Goal: Task Accomplishment & Management: Manage account settings

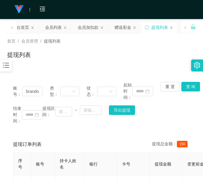
scroll to position [73, 0]
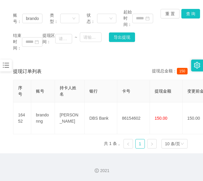
click at [68, 158] on div "2021" at bounding box center [101, 167] width 203 height 28
click at [34, 15] on input "brandonng" at bounding box center [32, 19] width 20 height 10
drag, startPoint x: 34, startPoint y: 15, endPoint x: 59, endPoint y: 7, distance: 26.0
click at [34, 15] on input "brandonng" at bounding box center [32, 19] width 20 height 10
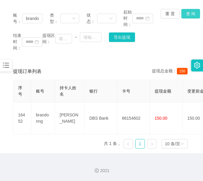
click at [185, 13] on button "查 询" at bounding box center [191, 14] width 19 height 10
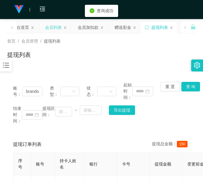
click at [54, 28] on div "会员列表" at bounding box center [53, 27] width 17 height 11
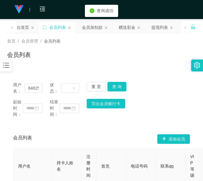
click at [36, 93] on div "用户名： 84825622" at bounding box center [27, 88] width 29 height 12
click at [37, 88] on input "84825622" at bounding box center [34, 88] width 18 height 10
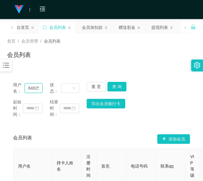
paste input "brandonng"
type input "brandonng"
click at [118, 87] on button "查 询" at bounding box center [117, 87] width 19 height 10
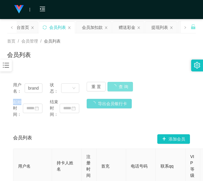
click at [118, 87] on div "用户名： brandonng 状态： 重 置 查 询" at bounding box center [101, 88] width 177 height 12
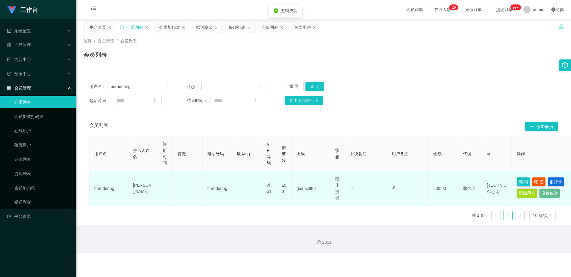
click at [203, 177] on td "编 辑 账 变 银行卡 删除用户 设置备注" at bounding box center [541, 188] width 59 height 35
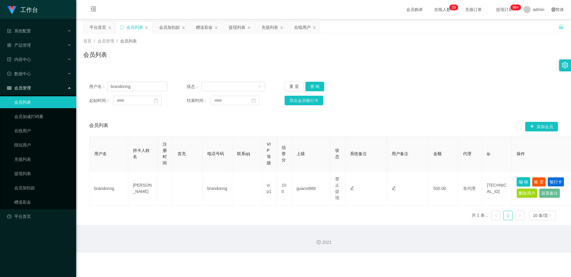
click at [203, 179] on button "编 辑" at bounding box center [524, 182] width 14 height 10
type input "brandonng"
type input "Zenole Tan"
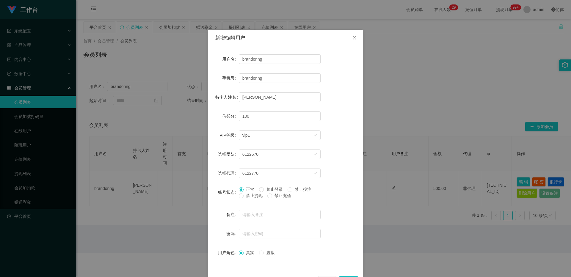
click at [203, 180] on div "新增/编辑用户 用户名 brandonng 手机号 brandonng 持卡人姓名 Zenole Tan 信誉分 100 VIP等级 选择VIP等级 vip1…" at bounding box center [285, 138] width 571 height 277
click at [203, 164] on div "新增/编辑用户 用户名 brandonng 手机号 brandonng 持卡人姓名 Zenole Tan 信誉分 100 VIP等级 选择VIP等级 vip1…" at bounding box center [285, 138] width 571 height 277
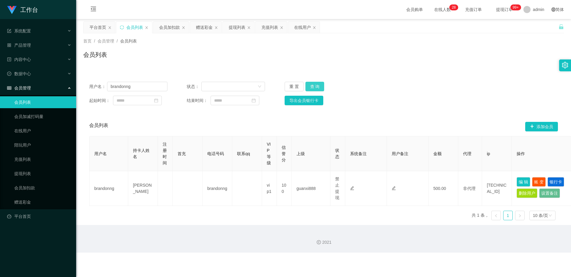
click at [203, 87] on button "查 询" at bounding box center [315, 87] width 19 height 10
click at [203, 87] on div "重 置 查 询" at bounding box center [324, 87] width 78 height 10
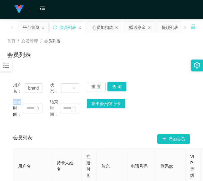
drag, startPoint x: 53, startPoint y: 67, endPoint x: 47, endPoint y: 62, distance: 8.2
click at [53, 67] on div "首页 / 会员管理 / 会员列表 / 会员列表" at bounding box center [101, 50] width 203 height 35
drag, startPoint x: 60, startPoint y: 59, endPoint x: 61, endPoint y: 45, distance: 14.0
click at [60, 59] on div "会员列表" at bounding box center [101, 57] width 189 height 14
drag, startPoint x: 44, startPoint y: 126, endPoint x: 48, endPoint y: 53, distance: 73.0
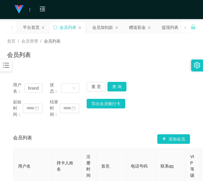
click at [44, 126] on div "用户名： brandonng 状态： 重 置 查 询 起始时间： 结束时间： 导出会员银行卡 会员列表 添加会员 用户名 持卡人姓名 注册时间 首充 电话号码…" at bounding box center [101, 157] width 189 height 162
drag, startPoint x: 29, startPoint y: 29, endPoint x: 38, endPoint y: 31, distance: 9.0
click at [29, 29] on div "平台首页" at bounding box center [31, 27] width 17 height 11
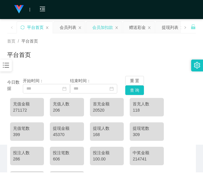
click at [104, 30] on div "会员加扣款" at bounding box center [103, 27] width 21 height 11
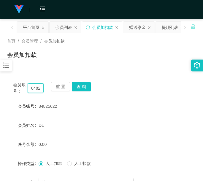
click at [34, 87] on input "84825622" at bounding box center [36, 88] width 16 height 10
paste input "94838987"
type input "94838987"
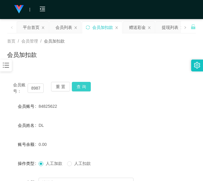
click at [76, 83] on button "查 询" at bounding box center [81, 87] width 19 height 10
click at [76, 83] on div "重 置 查 询" at bounding box center [66, 88] width 31 height 12
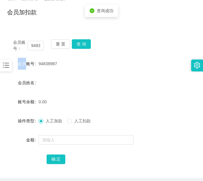
scroll to position [67, 0]
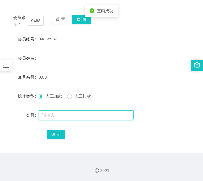
click at [78, 116] on input "text" at bounding box center [86, 115] width 95 height 10
type input "100"
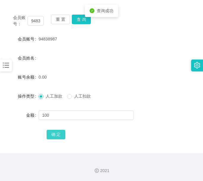
drag, startPoint x: 56, startPoint y: 136, endPoint x: 62, endPoint y: 132, distance: 6.8
click at [56, 136] on button "确 定" at bounding box center [56, 135] width 19 height 10
drag, startPoint x: 57, startPoint y: 52, endPoint x: 27, endPoint y: 27, distance: 38.9
click at [57, 51] on form "会员账号 94838987 会员姓名 账号余额 100.00 操作类型 人工加款 人工扣款 金额 确 定" at bounding box center [101, 86] width 189 height 107
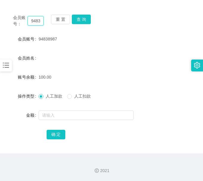
click at [37, 22] on input "94838987" at bounding box center [36, 21] width 16 height 10
drag, startPoint x: 37, startPoint y: 22, endPoint x: 53, endPoint y: 21, distance: 16.1
click at [37, 22] on input "94838987" at bounding box center [36, 21] width 16 height 10
type input "v"
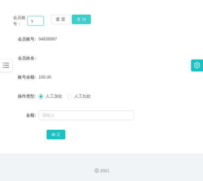
scroll to position [0, 0]
click at [83, 18] on button "查 询" at bounding box center [81, 20] width 19 height 10
click at [35, 23] on input "text" at bounding box center [36, 21] width 16 height 10
paste input "85332233"
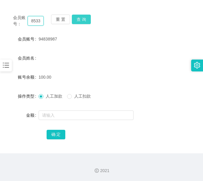
scroll to position [0, 9]
type input "85332233"
click at [79, 16] on button "查 询" at bounding box center [81, 20] width 19 height 10
drag, startPoint x: 79, startPoint y: 16, endPoint x: 62, endPoint y: 76, distance: 63.0
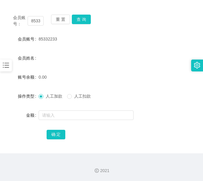
click at [79, 16] on div "重 置 查 询" at bounding box center [66, 21] width 31 height 12
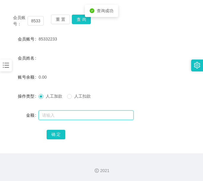
click at [57, 111] on input "text" at bounding box center [86, 115] width 95 height 10
type input "100"
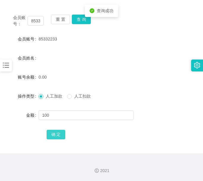
click at [60, 131] on button "确 定" at bounding box center [56, 135] width 19 height 10
drag, startPoint x: 63, startPoint y: 58, endPoint x: 81, endPoint y: 54, distance: 17.9
click at [64, 58] on div "会员姓名" at bounding box center [101, 58] width 189 height 12
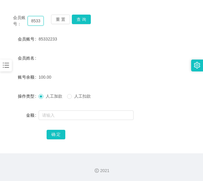
click at [40, 18] on input "85332233" at bounding box center [36, 21] width 16 height 10
paste input "TeeAlice"
type input "TeeAlice"
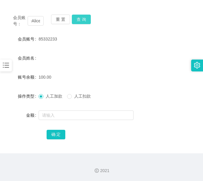
click at [80, 19] on button "查 询" at bounding box center [81, 20] width 19 height 10
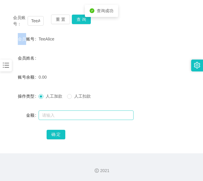
drag, startPoint x: 80, startPoint y: 19, endPoint x: 69, endPoint y: 111, distance: 93.1
click at [80, 19] on div "重 置 查 询" at bounding box center [66, 21] width 31 height 12
click at [65, 119] on input "text" at bounding box center [86, 115] width 95 height 10
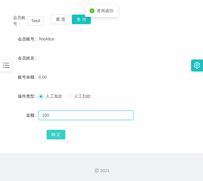
type input "100"
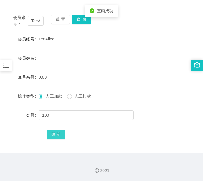
click at [56, 131] on button "确 定" at bounding box center [56, 135] width 19 height 10
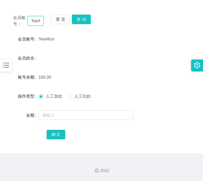
click at [35, 18] on input "TeeAlice" at bounding box center [36, 21] width 16 height 10
paste input "85332233"
type input "85332233"
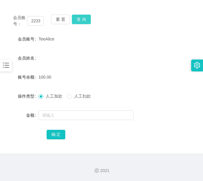
click at [85, 21] on button "查 询" at bounding box center [81, 20] width 19 height 10
click at [85, 21] on div "会员账号： 85332233 重 置 查 询" at bounding box center [101, 21] width 189 height 12
click at [64, 109] on div at bounding box center [94, 115] width 110 height 12
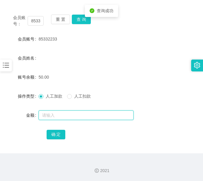
click at [64, 112] on input "text" at bounding box center [86, 115] width 95 height 10
type input "100"
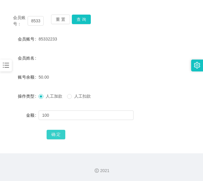
click at [56, 133] on button "确 定" at bounding box center [56, 135] width 19 height 10
click at [37, 18] on input "85332233" at bounding box center [36, 21] width 16 height 10
click at [37, 17] on input "85332233" at bounding box center [36, 21] width 16 height 10
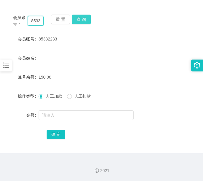
paste input "94838987"
click at [82, 17] on button "查 询" at bounding box center [81, 20] width 19 height 10
click at [82, 17] on div "会员账号： 94838987 重 置 查 询" at bounding box center [101, 21] width 189 height 12
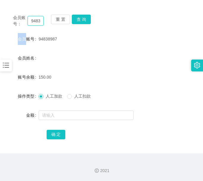
click at [36, 24] on input "94838987" at bounding box center [36, 21] width 16 height 10
paste input "86944584"
type input "86944584"
click at [87, 18] on button "查 询" at bounding box center [81, 20] width 19 height 10
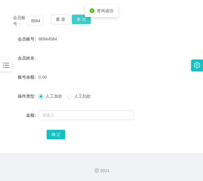
drag, startPoint x: 83, startPoint y: 17, endPoint x: 73, endPoint y: 56, distance: 40.3
click at [83, 17] on button "查 询" at bounding box center [81, 20] width 19 height 10
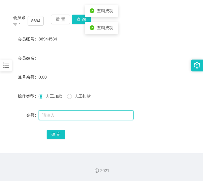
click at [58, 114] on input "text" at bounding box center [86, 115] width 95 height 10
type input "100"
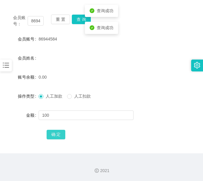
click at [59, 134] on button "确 定" at bounding box center [56, 135] width 19 height 10
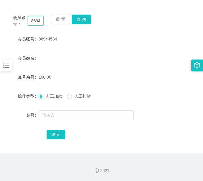
click at [36, 18] on input "86944584" at bounding box center [36, 21] width 16 height 10
paste input "leeDing"
type input "leeDing"
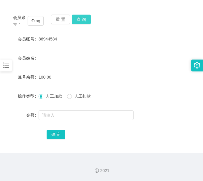
click at [81, 18] on button "查 询" at bounding box center [81, 20] width 19 height 10
drag, startPoint x: 81, startPoint y: 18, endPoint x: 75, endPoint y: 50, distance: 32.3
click at [81, 18] on div "会员账号： leeDing 重 置 查 询" at bounding box center [101, 21] width 189 height 12
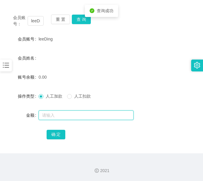
click at [68, 115] on input "text" at bounding box center [86, 115] width 95 height 10
type input "100"
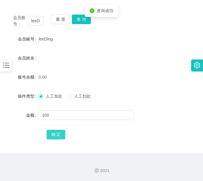
click at [55, 135] on button "确 定" at bounding box center [56, 135] width 19 height 10
click at [62, 57] on div "会员姓名" at bounding box center [101, 58] width 189 height 12
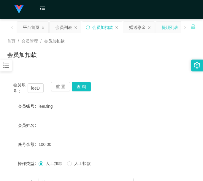
click at [163, 29] on div "提现列表" at bounding box center [170, 27] width 17 height 11
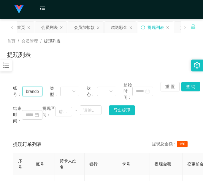
click at [36, 90] on input "brandonng" at bounding box center [32, 92] width 20 height 10
paste input "94838987"
click at [184, 89] on button "查 询" at bounding box center [191, 87] width 19 height 10
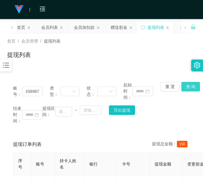
scroll to position [0, 0]
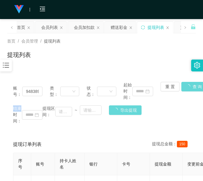
drag, startPoint x: 184, startPoint y: 89, endPoint x: 161, endPoint y: 74, distance: 27.5
click at [184, 89] on div "重 置 查 询" at bounding box center [175, 91] width 29 height 19
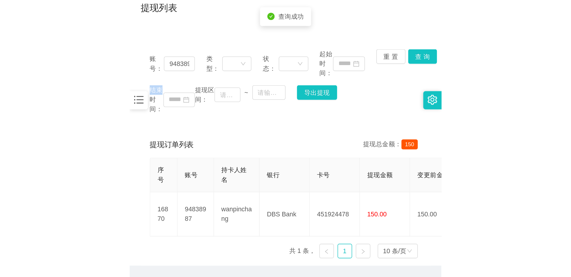
scroll to position [70, 0]
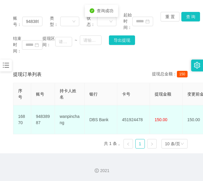
click at [136, 111] on td "451924478" at bounding box center [134, 119] width 33 height 29
click at [135, 111] on td "451924478" at bounding box center [134, 119] width 33 height 29
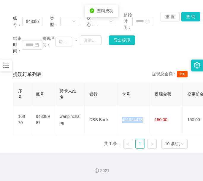
copy td "451924478"
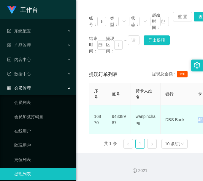
scroll to position [0, 0]
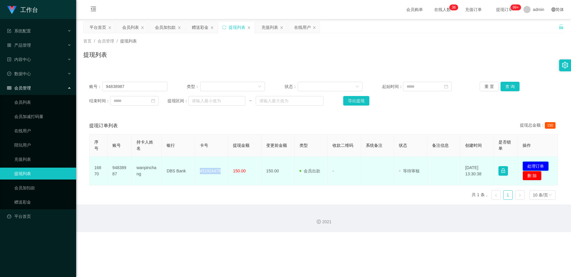
click at [203, 165] on button "处理订单" at bounding box center [536, 167] width 26 height 10
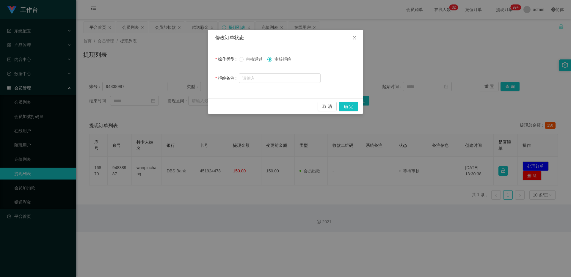
click at [203, 59] on span "审核通过" at bounding box center [254, 59] width 21 height 5
click at [203, 106] on button "确 定" at bounding box center [348, 107] width 19 height 10
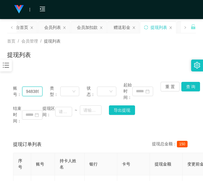
click at [34, 89] on input "94838987" at bounding box center [32, 92] width 20 height 10
paste input "leeDing"
type input "leeDing"
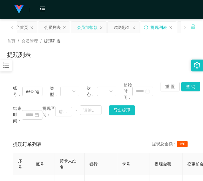
drag, startPoint x: 90, startPoint y: 29, endPoint x: 89, endPoint y: 32, distance: 3.1
click at [91, 29] on div "会员加扣款" at bounding box center [87, 27] width 21 height 11
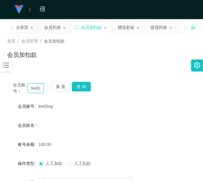
click at [35, 90] on input "leeDing" at bounding box center [36, 88] width 16 height 10
click at [86, 89] on button "查 询" at bounding box center [81, 87] width 19 height 10
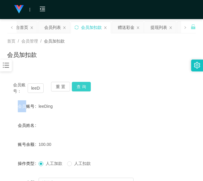
click at [86, 89] on div "会员账号： leeDing 重 置 查 询" at bounding box center [101, 88] width 189 height 12
click at [65, 67] on div "首页 / 会员管理 / 会员加扣款 / 会员加扣款" at bounding box center [101, 50] width 203 height 35
drag, startPoint x: 156, startPoint y: 29, endPoint x: 152, endPoint y: 28, distance: 3.6
click at [156, 28] on div "提现列表" at bounding box center [159, 27] width 17 height 11
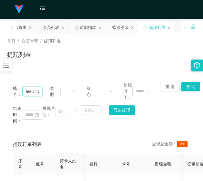
click at [30, 93] on input "leeDing" at bounding box center [32, 92] width 20 height 10
paste input "85332233"
type input "85332233"
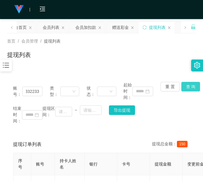
click at [186, 86] on button "查 询" at bounding box center [191, 87] width 19 height 10
click at [186, 86] on div "重 置 查 询" at bounding box center [175, 91] width 29 height 19
click at [38, 89] on input "85332233" at bounding box center [32, 92] width 20 height 10
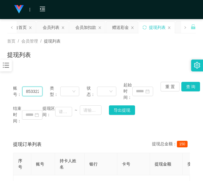
scroll to position [0, 5]
click at [188, 89] on button "查 询" at bounding box center [191, 87] width 19 height 10
click at [188, 89] on div "账号： 85332233 类型： 状态： 起始时间： 重 置 查 询 结束时间： 提现区间： ~ 导出提现" at bounding box center [101, 103] width 189 height 54
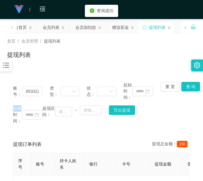
scroll to position [77, 0]
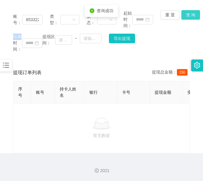
click at [183, 12] on button "查 询" at bounding box center [191, 15] width 19 height 10
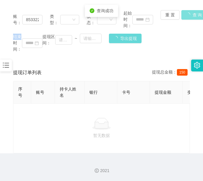
click at [184, 12] on div "重 置 查 询" at bounding box center [175, 19] width 29 height 19
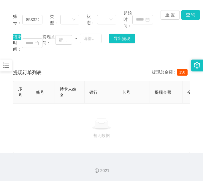
scroll to position [0, 0]
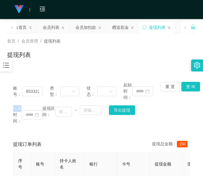
click at [51, 56] on div "提现列表" at bounding box center [101, 57] width 189 height 14
click at [186, 86] on button "查 询" at bounding box center [191, 87] width 19 height 10
click at [186, 86] on div "重 置 查 询" at bounding box center [175, 91] width 29 height 19
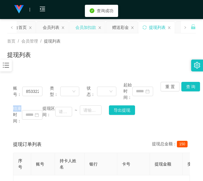
click at [82, 25] on div "会员加扣款" at bounding box center [86, 27] width 21 height 11
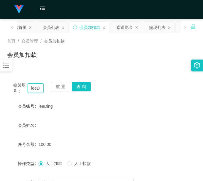
click at [34, 87] on input "leeDing" at bounding box center [36, 88] width 16 height 10
click at [88, 87] on button "查 询" at bounding box center [81, 87] width 19 height 10
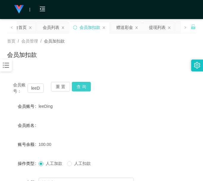
click at [88, 87] on div "会员账号： leeDing 重 置 查 询" at bounding box center [101, 88] width 189 height 12
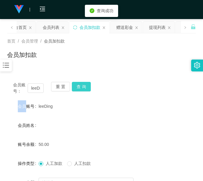
click at [88, 87] on button "查 询" at bounding box center [81, 87] width 19 height 10
click at [80, 83] on button "查 询" at bounding box center [81, 87] width 19 height 10
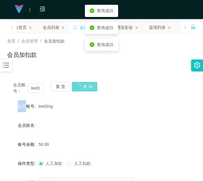
drag, startPoint x: 80, startPoint y: 83, endPoint x: 103, endPoint y: 89, distance: 24.2
click at [80, 83] on div "重 置 查 询" at bounding box center [66, 88] width 31 height 12
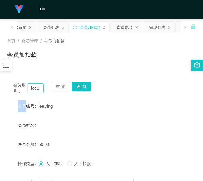
click at [37, 85] on input "leeDing" at bounding box center [36, 88] width 16 height 10
paste input "86944584"
type input "86944584"
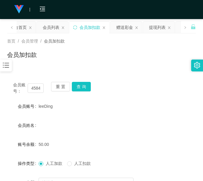
click at [90, 87] on div "会员账号： 86944584 重 置 查 询" at bounding box center [101, 88] width 189 height 12
click at [86, 87] on button "查 询" at bounding box center [81, 87] width 19 height 10
click at [86, 87] on div "会员账号： 86944584 重 置 查 询" at bounding box center [101, 88] width 189 height 12
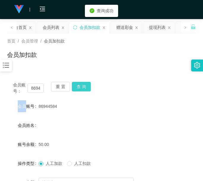
click at [86, 87] on button "查 询" at bounding box center [81, 87] width 19 height 10
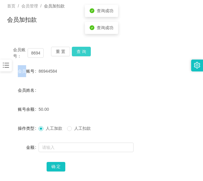
scroll to position [50, 0]
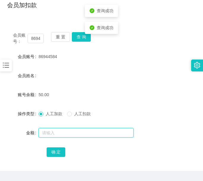
click at [70, 129] on input "text" at bounding box center [86, 133] width 95 height 10
type input "100"
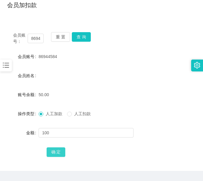
drag, startPoint x: 59, startPoint y: 155, endPoint x: 82, endPoint y: 144, distance: 26.1
click at [59, 155] on button "确 定" at bounding box center [56, 152] width 19 height 10
click at [36, 38] on input "86944584" at bounding box center [36, 39] width 16 height 10
paste input "leeDing"
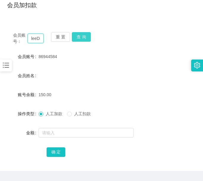
scroll to position [0, 5]
type input "leeDing"
click at [85, 35] on button "查 询" at bounding box center [81, 37] width 19 height 10
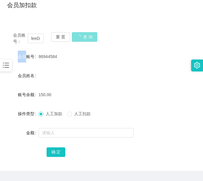
click at [85, 35] on div "会员账号： leeDing 重 置 查 询" at bounding box center [101, 38] width 189 height 12
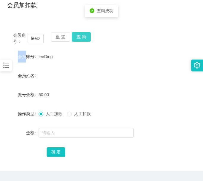
click at [85, 35] on button "查 询" at bounding box center [81, 37] width 19 height 10
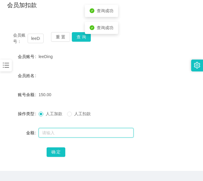
click at [70, 133] on input "text" at bounding box center [86, 133] width 95 height 10
type input "100"
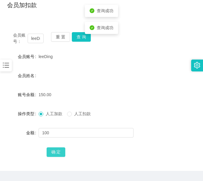
click at [63, 148] on button "确 定" at bounding box center [56, 152] width 19 height 10
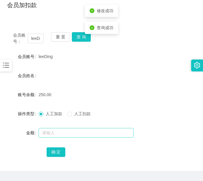
drag, startPoint x: 74, startPoint y: 116, endPoint x: 72, endPoint y: 129, distance: 13.1
click at [74, 116] on span "人工扣款" at bounding box center [82, 113] width 21 height 5
click at [70, 133] on input "text" at bounding box center [86, 133] width 95 height 10
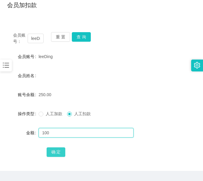
type input "100"
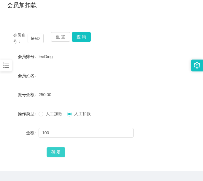
click at [60, 150] on button "确 定" at bounding box center [56, 152] width 19 height 10
drag, startPoint x: 32, startPoint y: 41, endPoint x: 51, endPoint y: 41, distance: 19.3
click at [32, 41] on input "leeDing" at bounding box center [36, 39] width 16 height 10
paste input "86944584"
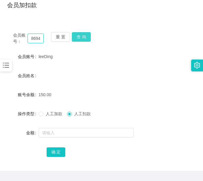
scroll to position [0, 9]
type input "86944584"
click at [80, 36] on button "查 询" at bounding box center [81, 37] width 19 height 10
click at [80, 36] on div "重 置 查 询" at bounding box center [66, 38] width 31 height 12
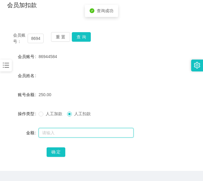
click at [74, 133] on input "text" at bounding box center [86, 133] width 95 height 10
type input "100"
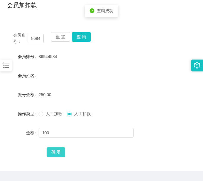
click at [62, 152] on button "确 定" at bounding box center [56, 152] width 19 height 10
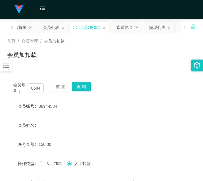
click at [57, 72] on div "会员账号： 86944584 重 置 查 询 会员账号 86944584 会员姓名 账号余额 150.00 操作类型 人工加款 人工扣款 金额 确 定" at bounding box center [101, 145] width 189 height 152
click at [157, 28] on div "提现列表" at bounding box center [157, 27] width 17 height 11
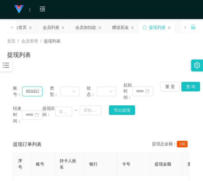
click at [31, 92] on input "85332233" at bounding box center [32, 92] width 20 height 10
click at [184, 86] on button "查 询" at bounding box center [191, 87] width 19 height 10
click at [184, 86] on div "重 置 查 询" at bounding box center [175, 91] width 29 height 19
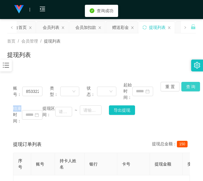
drag, startPoint x: 184, startPoint y: 86, endPoint x: 178, endPoint y: 81, distance: 8.5
click at [184, 86] on button "查 询" at bounding box center [191, 87] width 19 height 10
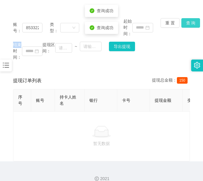
scroll to position [77, 0]
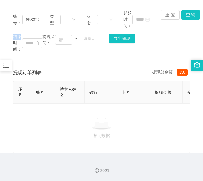
click at [52, 64] on div "提现订单列表 提现总金额： 150" at bounding box center [101, 72] width 177 height 17
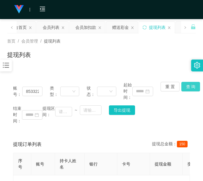
click at [193, 87] on button "查 询" at bounding box center [191, 87] width 19 height 10
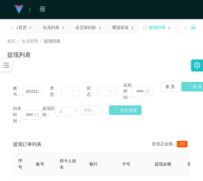
click at [190, 89] on div "账号： 85332233 类型： 状态： 起始时间： 重 置 查 询 结束时间： 提现区间： ~ 导出提现" at bounding box center [101, 103] width 189 height 54
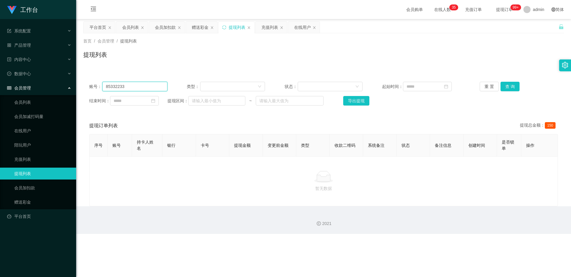
drag, startPoint x: 125, startPoint y: 86, endPoint x: 90, endPoint y: 77, distance: 35.5
click at [90, 77] on div "账号： 85332233 类型： 状态： 起始时间： 重 置 查 询 结束时间： 提现区间： ~ 导出提现" at bounding box center [323, 94] width 481 height 36
click at [203, 84] on button "查 询" at bounding box center [510, 87] width 19 height 10
click at [203, 84] on div "重 置 查 询" at bounding box center [519, 87] width 78 height 10
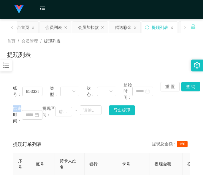
click at [67, 56] on div "提现列表" at bounding box center [101, 57] width 189 height 14
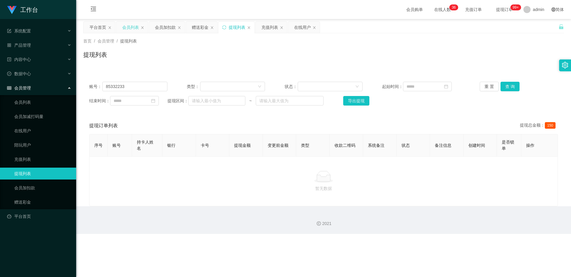
click at [129, 25] on div "会员列表" at bounding box center [130, 27] width 17 height 11
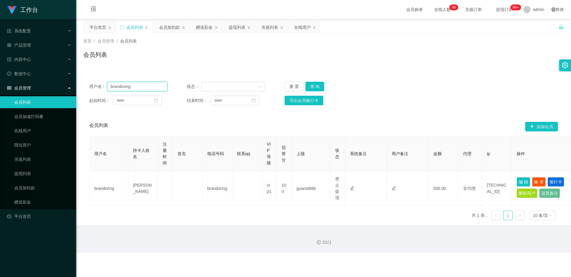
click at [125, 87] on input "brandonng" at bounding box center [137, 87] width 60 height 10
paste input "85332233"
type input "85332233"
click at [203, 88] on button "查 询" at bounding box center [315, 87] width 19 height 10
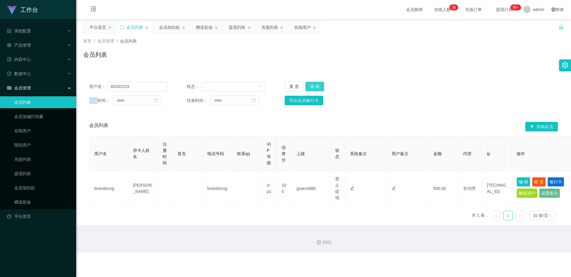
click at [203, 88] on div "重 置 查 询" at bounding box center [324, 87] width 78 height 10
drag, startPoint x: 232, startPoint y: 27, endPoint x: 227, endPoint y: 34, distance: 7.7
click at [203, 27] on div "提现列表" at bounding box center [237, 27] width 17 height 11
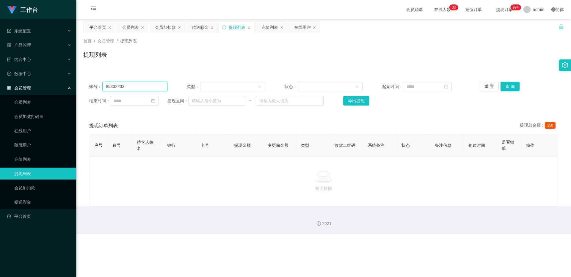
click at [123, 83] on input "85332233" at bounding box center [134, 87] width 65 height 10
click at [203, 85] on button "查 询" at bounding box center [510, 87] width 19 height 10
click at [203, 85] on div "重 置 查 询" at bounding box center [519, 87] width 78 height 10
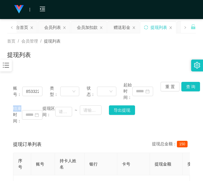
click at [49, 71] on div "账号： 85332233 类型： 状态： 起始时间： 重 置 查 询 结束时间： 提现区间： ~ 导出提现 提现订单列表 提现总金额： 150 序号 账号 持…" at bounding box center [101, 147] width 189 height 156
click at [34, 93] on input "85332233" at bounding box center [32, 92] width 20 height 10
click at [97, 25] on div "会员加扣款" at bounding box center [87, 27] width 21 height 11
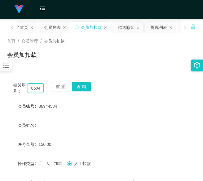
click at [32, 89] on input "86944584" at bounding box center [36, 88] width 16 height 10
paste input "TeeAlice"
type input "TeeAlice"
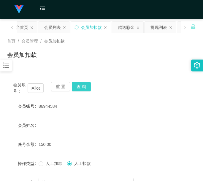
scroll to position [0, 0]
click at [78, 88] on button "查 询" at bounding box center [81, 87] width 19 height 10
click at [78, 88] on div "重 置 查 询" at bounding box center [66, 88] width 31 height 12
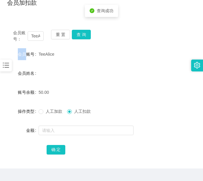
scroll to position [67, 0]
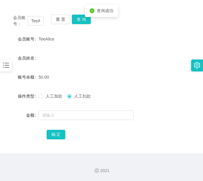
click at [57, 96] on span "人工加款" at bounding box center [53, 96] width 21 height 5
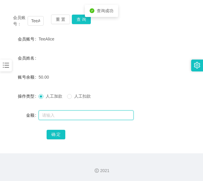
click at [60, 119] on input "text" at bounding box center [86, 115] width 95 height 10
type input "100"
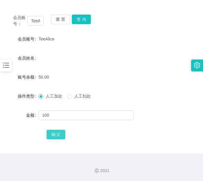
click at [57, 134] on button "确 定" at bounding box center [56, 135] width 19 height 10
click at [36, 24] on input "TeeAlice" at bounding box center [36, 21] width 16 height 10
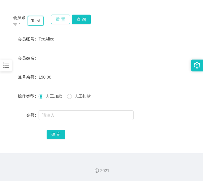
paste input "86157596"
type input "86157596"
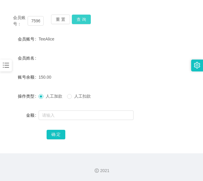
click at [81, 17] on button "查 询" at bounding box center [81, 20] width 19 height 10
click at [81, 17] on div "会员账号： 86157596 重 置 查 询" at bounding box center [101, 21] width 189 height 12
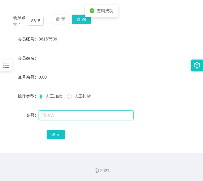
click at [70, 114] on input "text" at bounding box center [86, 115] width 95 height 10
type input "100"
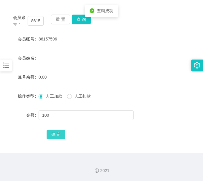
click at [57, 132] on button "确 定" at bounding box center [56, 135] width 19 height 10
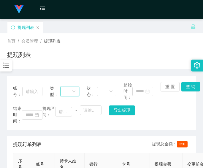
click at [73, 94] on div at bounding box center [69, 92] width 19 height 10
click at [32, 95] on input "text" at bounding box center [32, 92] width 20 height 10
paste input "leeDing"
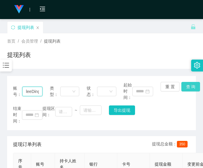
scroll to position [0, 1]
type input "leeDing"
click at [187, 85] on button "查 询" at bounding box center [191, 87] width 19 height 10
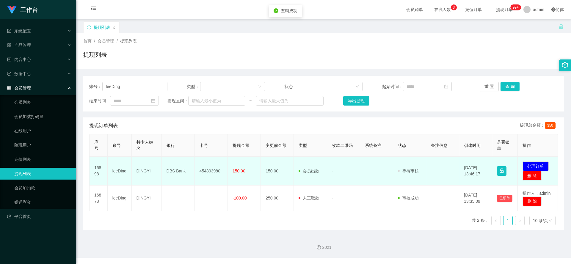
click at [203, 165] on td "454893980" at bounding box center [211, 171] width 33 height 29
copy td "454893980"
click at [203, 164] on button "处理订单" at bounding box center [536, 167] width 26 height 10
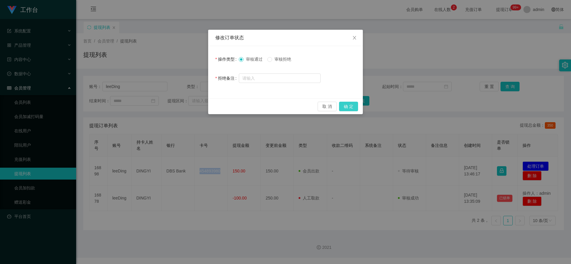
click at [203, 106] on button "确 定" at bounding box center [348, 107] width 19 height 10
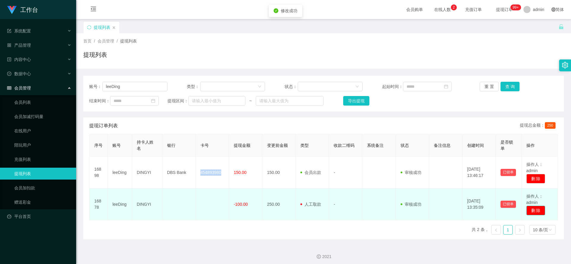
click at [203, 167] on button "删 除" at bounding box center [536, 211] width 19 height 10
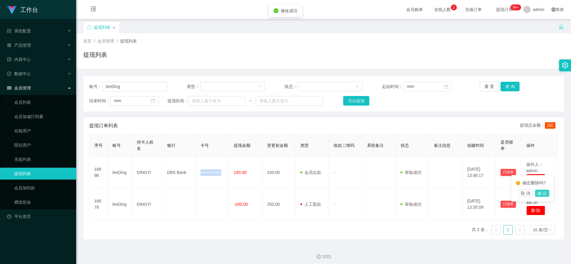
click at [203, 167] on button "确 定" at bounding box center [542, 193] width 14 height 7
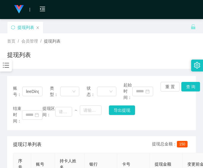
click at [43, 71] on div "账号： leeDing 类型： 状态： 起始时间： 重 置 查 询 结束时间： 提现区间： ~ 导出提现 提现订单列表 提现总金额： 150 序号 账号 持卡…" at bounding box center [101, 147] width 189 height 157
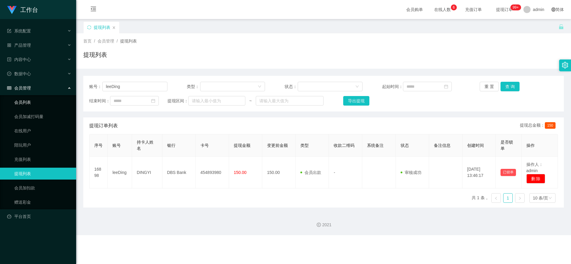
click at [35, 99] on link "会员列表" at bounding box center [42, 102] width 57 height 12
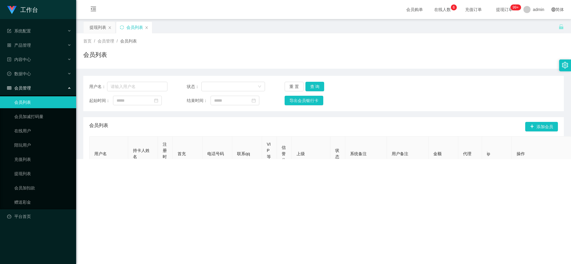
click at [51, 87] on div "会员管理" at bounding box center [38, 88] width 76 height 12
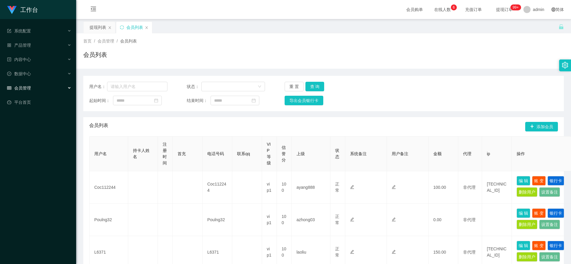
click at [51, 87] on div "会员管理" at bounding box center [38, 88] width 76 height 12
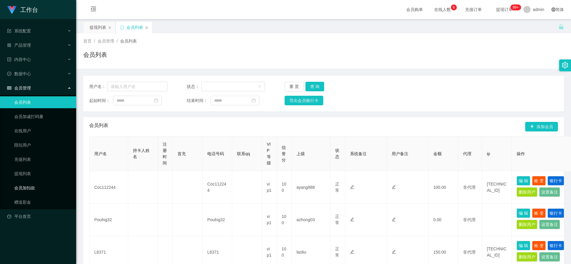
click at [34, 167] on link "会员加扣款" at bounding box center [42, 188] width 57 height 12
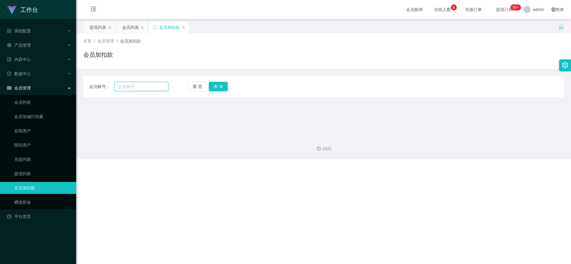
drag, startPoint x: 117, startPoint y: 90, endPoint x: 170, endPoint y: 84, distance: 53.6
click at [117, 90] on input "text" at bounding box center [142, 87] width 54 height 10
paste input "TeeAlice"
click at [203, 89] on button "查 询" at bounding box center [218, 87] width 19 height 10
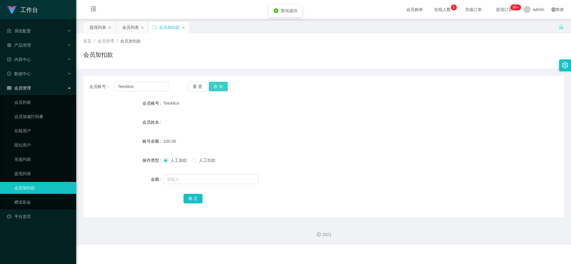
click at [203, 89] on button "查 询" at bounding box center [218, 87] width 19 height 10
click at [179, 167] on input "text" at bounding box center [210, 180] width 95 height 10
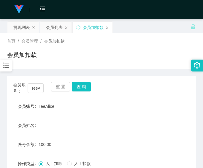
drag, startPoint x: 88, startPoint y: 64, endPoint x: 86, endPoint y: 66, distance: 3.2
click at [88, 65] on div "首页 / 会员管理 / 会员加扣款 / 会员加扣款" at bounding box center [101, 50] width 203 height 35
click at [34, 88] on input "TeeAlice" at bounding box center [36, 88] width 16 height 10
paste input "86944584"
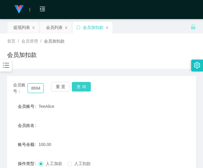
scroll to position [0, 9]
type input "86944584"
click at [84, 85] on button "查 询" at bounding box center [81, 87] width 19 height 10
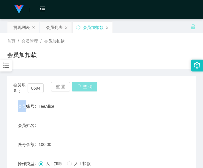
click at [84, 85] on div "会员账号： 86944584 重 置 查 询" at bounding box center [101, 88] width 189 height 12
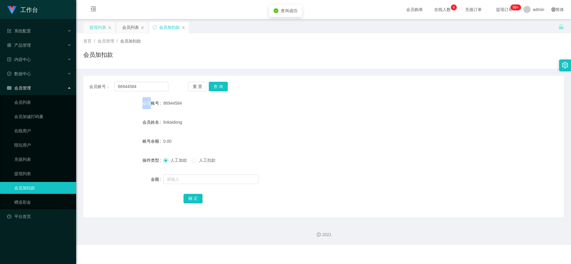
click at [96, 29] on div "提现列表" at bounding box center [98, 27] width 17 height 11
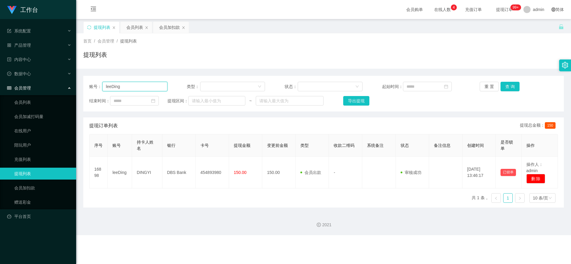
click at [142, 84] on input "leeDing" at bounding box center [134, 87] width 65 height 10
paste input "86944584"
type input "86944584"
click at [203, 89] on button "查 询" at bounding box center [510, 87] width 19 height 10
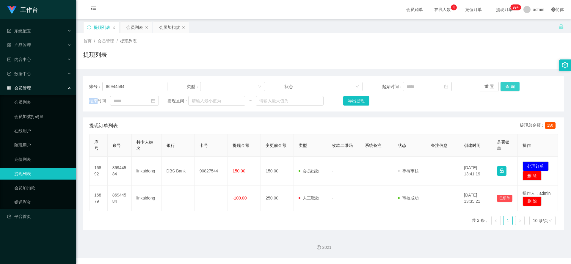
click at [203, 89] on div "重 置 查 询" at bounding box center [519, 87] width 78 height 10
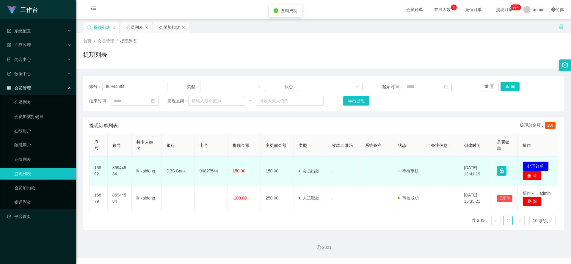
click at [203, 165] on td "90827544" at bounding box center [211, 171] width 33 height 29
copy td "90827544"
click at [203, 166] on button "处理订单" at bounding box center [536, 167] width 26 height 10
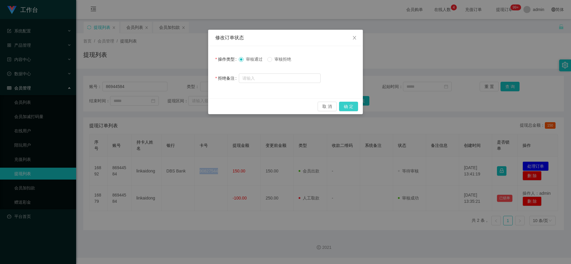
click at [203, 107] on button "确 定" at bounding box center [348, 107] width 19 height 10
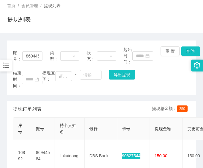
scroll to position [50, 0]
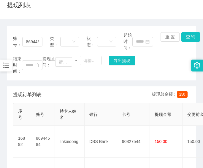
click at [83, 93] on div "提现订单列表 提现总金额： 250" at bounding box center [101, 94] width 177 height 17
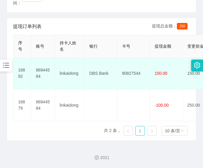
click at [127, 66] on td "90827544" at bounding box center [134, 73] width 33 height 32
copy td "90827544"
click at [140, 59] on td "90827544" at bounding box center [134, 73] width 33 height 32
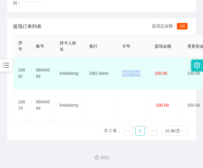
click at [140, 59] on td "90827544" at bounding box center [134, 73] width 33 height 32
copy td "90827544"
click at [99, 64] on td "DBS Bank" at bounding box center [101, 73] width 33 height 32
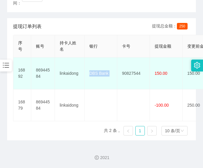
copy td "DBS Bank"
click at [73, 65] on td "linkaidong" at bounding box center [70, 73] width 30 height 32
copy td "linkaidong"
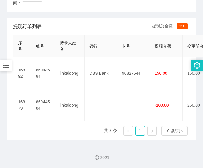
click at [51, 18] on div "提现订单列表 提现总金额： 250" at bounding box center [101, 26] width 177 height 17
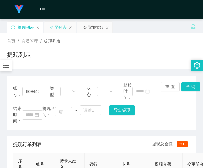
click at [59, 30] on div "会员列表" at bounding box center [58, 27] width 17 height 11
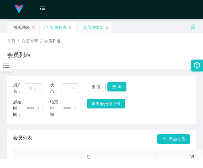
drag, startPoint x: 98, startPoint y: 24, endPoint x: 93, endPoint y: 32, distance: 9.5
click at [98, 24] on div "会员加扣款" at bounding box center [93, 27] width 21 height 11
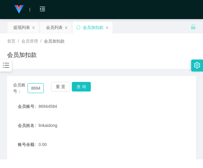
click at [36, 89] on input "86944584" at bounding box center [36, 88] width 16 height 10
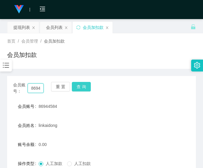
paste input "157596"
type input "86157596"
click at [79, 88] on button "查 询" at bounding box center [81, 87] width 19 height 10
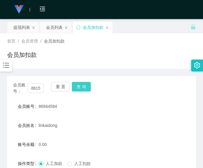
click at [79, 88] on button "查 询" at bounding box center [81, 87] width 19 height 10
click at [99, 60] on div "首页 / 会员管理 / 会员加扣款 / 会员加扣款" at bounding box center [101, 50] width 203 height 35
click at [40, 89] on input "86157596" at bounding box center [36, 88] width 16 height 10
click at [25, 29] on div "提现列表" at bounding box center [21, 27] width 17 height 11
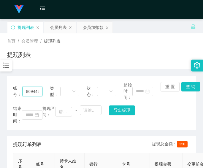
click at [36, 91] on input "86944584" at bounding box center [32, 92] width 20 height 10
paste input "5332233"
type input "85332233"
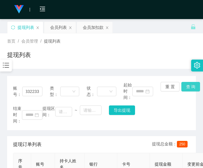
click at [189, 84] on button "查 询" at bounding box center [191, 87] width 19 height 10
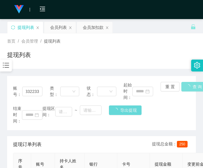
scroll to position [0, 0]
click at [189, 84] on div "账号： 85332233 类型： 状态： 起始时间： 重 置 查 询 结束时间： 提现区间： ~ 导出提现" at bounding box center [101, 103] width 189 height 54
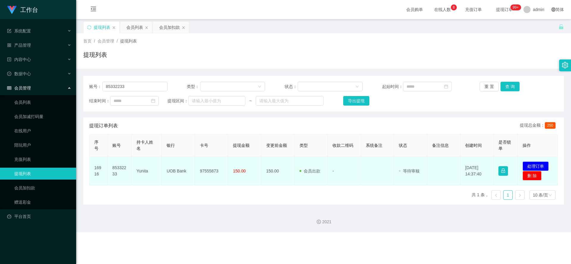
click at [203, 163] on td "97555873" at bounding box center [211, 171] width 33 height 29
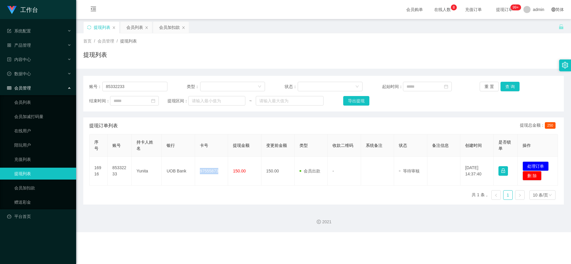
copy td "97555873"
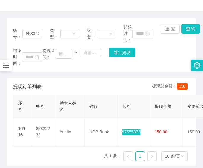
scroll to position [83, 0]
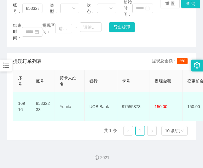
click at [92, 98] on td "UOB Bank" at bounding box center [101, 106] width 33 height 29
copy td "UOB Bank"
click at [71, 101] on td "Yunita" at bounding box center [70, 106] width 30 height 29
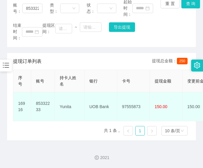
click at [71, 101] on td "Yunita" at bounding box center [70, 106] width 30 height 29
copy td "Yunita"
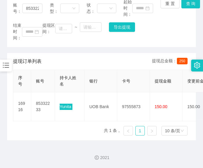
scroll to position [0, 0]
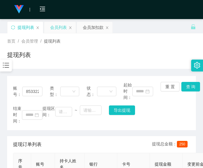
click at [58, 28] on div "会员列表" at bounding box center [58, 27] width 17 height 11
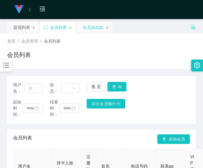
click at [89, 29] on div "会员加扣款" at bounding box center [93, 27] width 21 height 11
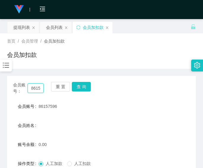
click at [33, 89] on input "86157596" at bounding box center [36, 88] width 16 height 10
paste input "TeeAlice"
type input "TeeAlice"
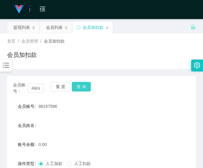
click at [81, 85] on button "查 询" at bounding box center [81, 87] width 19 height 10
click at [81, 85] on div "会员账号： TeeAlice 重 置 查 询" at bounding box center [101, 88] width 189 height 12
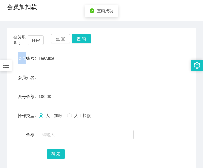
scroll to position [80, 0]
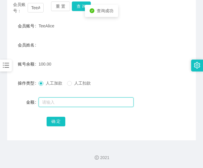
click at [83, 103] on input "text" at bounding box center [86, 102] width 95 height 10
type input "50"
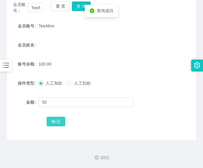
click at [62, 120] on button "确 定" at bounding box center [56, 122] width 19 height 10
click at [59, 48] on div "会员姓名" at bounding box center [101, 45] width 189 height 12
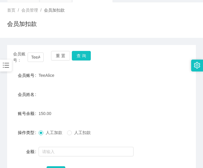
scroll to position [0, 0]
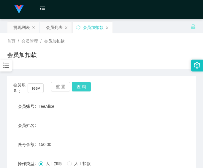
click at [82, 89] on button "查 询" at bounding box center [81, 87] width 19 height 10
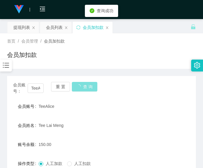
click at [82, 89] on button "查 询" at bounding box center [85, 87] width 26 height 10
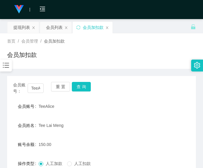
click at [70, 62] on div "会员加扣款" at bounding box center [101, 57] width 189 height 14
click at [35, 88] on input "TeeAlice" at bounding box center [36, 88] width 16 height 10
click at [136, 52] on div "会员加扣款" at bounding box center [101, 57] width 189 height 14
click at [32, 86] on input "TeeAlice" at bounding box center [36, 88] width 16 height 10
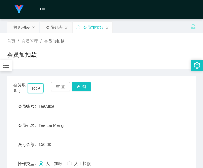
click at [32, 86] on input "TeeAlice" at bounding box center [36, 88] width 16 height 10
click at [84, 85] on button "查 询" at bounding box center [81, 87] width 19 height 10
click at [84, 85] on div "会员账号： TeeAlice 重 置 查 询" at bounding box center [101, 88] width 189 height 12
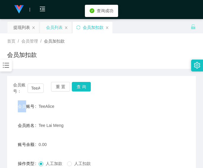
click at [54, 31] on div "会员列表" at bounding box center [54, 27] width 17 height 11
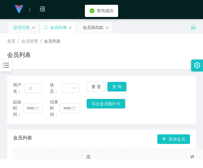
click at [18, 30] on div "提现列表" at bounding box center [21, 27] width 17 height 11
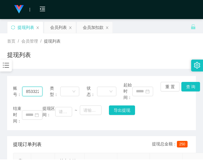
click at [32, 87] on input "85332233" at bounding box center [32, 92] width 20 height 10
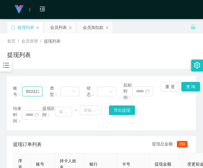
click at [35, 95] on input "85332233" at bounding box center [32, 92] width 20 height 10
paste input "TeeAlice"
type input "TeeAlice"
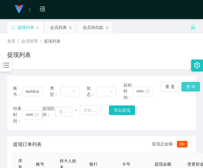
click at [189, 86] on button "查 询" at bounding box center [191, 87] width 19 height 10
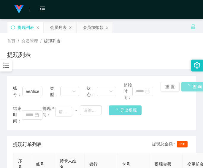
scroll to position [0, 0]
click at [189, 86] on div "账号： TeeAlice 类型： 状态： 起始时间： 重 置 查 询 结束时间： 提现区间： ~ 导出提现" at bounding box center [101, 103] width 189 height 54
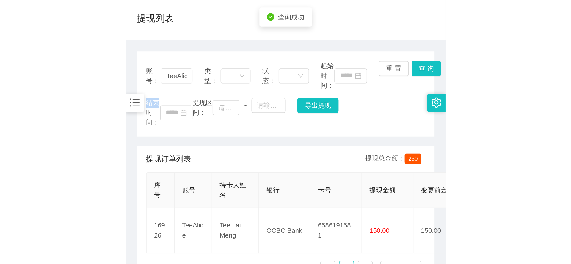
scroll to position [83, 0]
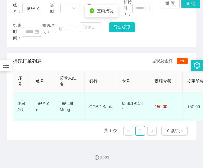
click at [135, 98] on td "6586191581" at bounding box center [134, 106] width 33 height 29
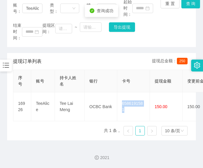
copy td "6586191581"
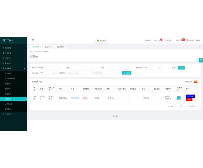
scroll to position [0, 0]
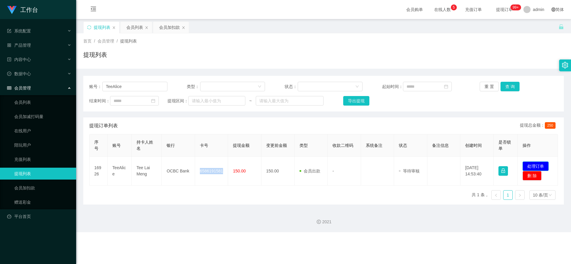
click at [203, 167] on button "处理订单" at bounding box center [536, 167] width 26 height 10
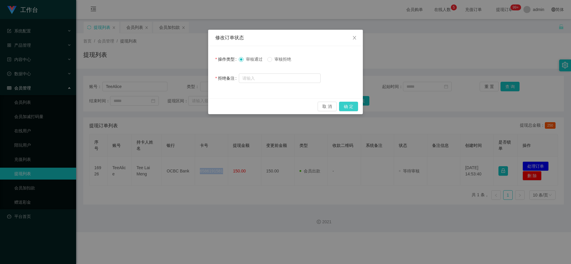
click at [203, 104] on button "确 定" at bounding box center [348, 107] width 19 height 10
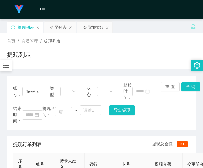
scroll to position [50, 0]
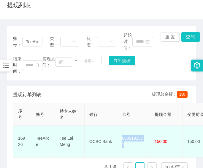
click at [129, 138] on td "6586191581" at bounding box center [134, 142] width 33 height 32
drag, startPoint x: 126, startPoint y: 141, endPoint x: 146, endPoint y: 139, distance: 19.4
click at [146, 139] on td "6586191581" at bounding box center [134, 142] width 33 height 32
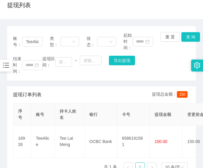
click at [87, 34] on div "状态：" at bounding box center [101, 41] width 29 height 19
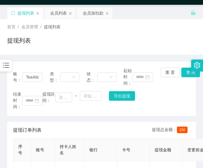
scroll to position [0, 0]
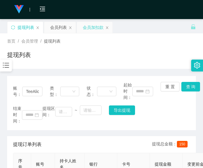
click at [90, 26] on div "会员加扣款" at bounding box center [93, 27] width 21 height 11
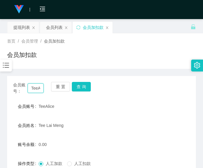
click at [30, 89] on input "TeeAlice" at bounding box center [36, 88] width 16 height 10
paste input "86157596"
type input "86157596"
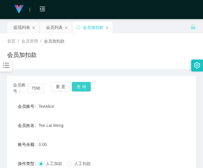
click at [82, 85] on button "查 询" at bounding box center [81, 87] width 19 height 10
click at [82, 85] on div "会员账号： 86157596 重 置 查 询" at bounding box center [101, 88] width 189 height 12
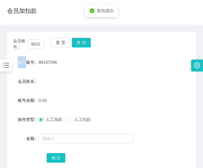
scroll to position [80, 0]
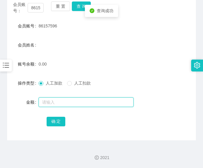
click at [74, 100] on input "text" at bounding box center [86, 102] width 95 height 10
type input "150"
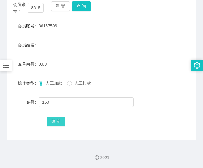
click at [57, 122] on button "确 定" at bounding box center [56, 122] width 19 height 10
click at [72, 36] on form "会员账号 86157596 会员姓名 账号余额 150.00 操作类型 人工加款 人工扣款 金额 确 定" at bounding box center [101, 73] width 189 height 107
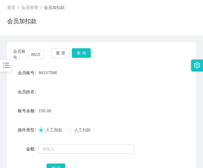
scroll to position [0, 0]
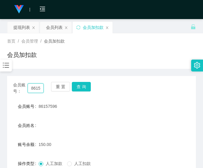
click at [33, 88] on input "86157596" at bounding box center [36, 88] width 16 height 10
click at [84, 87] on button "查 询" at bounding box center [81, 87] width 19 height 10
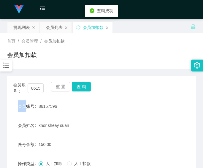
click at [84, 87] on div "会员账号： 86157596 重 置 查 询" at bounding box center [101, 88] width 189 height 12
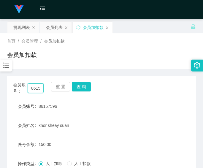
click at [34, 90] on input "86157596" at bounding box center [36, 88] width 16 height 10
click at [82, 86] on button "查 询" at bounding box center [81, 87] width 19 height 10
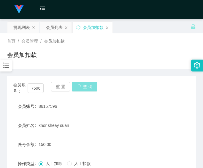
scroll to position [0, 0]
drag, startPoint x: 82, startPoint y: 86, endPoint x: 85, endPoint y: 80, distance: 6.8
click at [82, 86] on button "查 询" at bounding box center [85, 87] width 26 height 10
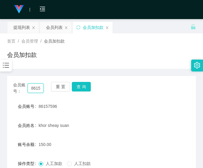
click at [37, 87] on input "86157596" at bounding box center [36, 88] width 16 height 10
click at [78, 87] on button "查 询" at bounding box center [81, 87] width 19 height 10
click at [78, 87] on button "查 询" at bounding box center [85, 87] width 26 height 10
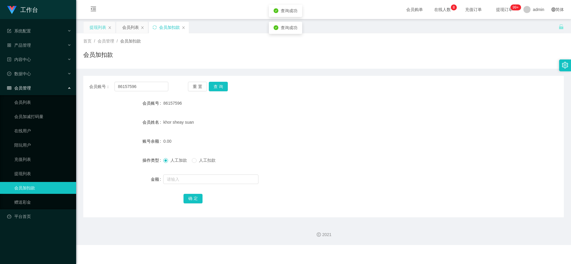
click at [99, 32] on div "提现列表" at bounding box center [98, 27] width 17 height 11
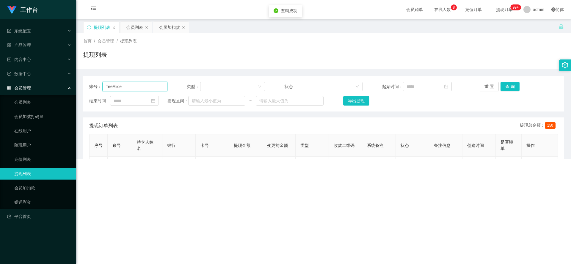
click at [138, 88] on input "TeeAlice" at bounding box center [134, 87] width 65 height 10
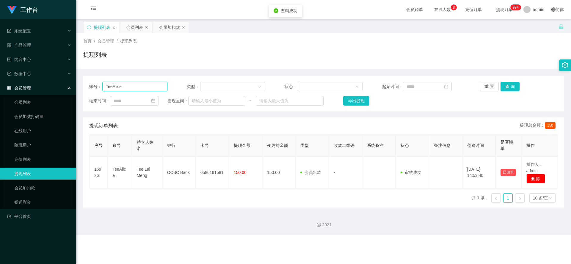
click at [138, 88] on input "TeeAlice" at bounding box center [134, 87] width 65 height 10
paste input "86157596"
type input "86157596"
click at [203, 85] on button "查 询" at bounding box center [510, 87] width 19 height 10
click at [203, 85] on div "重 置 查 询" at bounding box center [519, 87] width 78 height 10
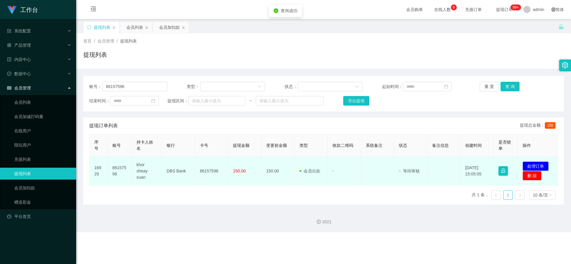
click at [203, 164] on td "86157596" at bounding box center [211, 171] width 33 height 29
click at [203, 167] on button "处理订单" at bounding box center [536, 167] width 26 height 10
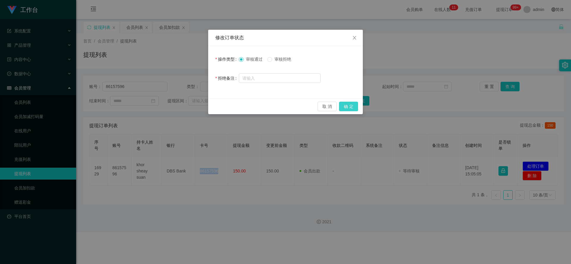
click at [203, 107] on button "确 定" at bounding box center [348, 107] width 19 height 10
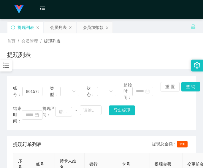
click at [94, 61] on div "提现列表" at bounding box center [101, 57] width 189 height 14
click at [52, 54] on div "提现列表" at bounding box center [101, 57] width 189 height 14
drag, startPoint x: 59, startPoint y: 30, endPoint x: 80, endPoint y: 29, distance: 21.1
click at [59, 30] on div "会员列表" at bounding box center [58, 27] width 17 height 11
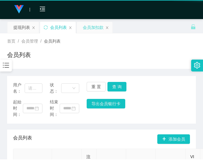
click at [92, 30] on div "会员加扣款" at bounding box center [93, 27] width 21 height 11
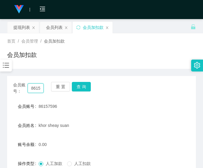
click at [36, 87] on input "86157596" at bounding box center [36, 88] width 16 height 10
paste input "94838987"
type input "94838987"
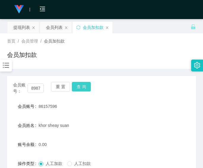
click at [81, 86] on button "查 询" at bounding box center [81, 87] width 19 height 10
click at [81, 86] on div "会员账号： 94838987 重 置 查 询" at bounding box center [101, 88] width 189 height 12
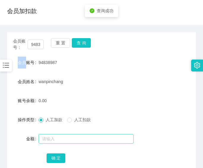
scroll to position [80, 0]
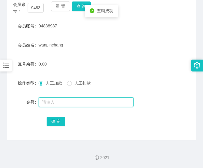
click at [77, 104] on input "text" at bounding box center [86, 102] width 95 height 10
type input "300"
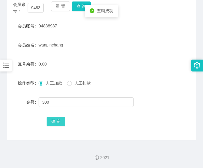
click at [50, 123] on button "确 定" at bounding box center [56, 122] width 19 height 10
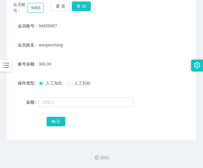
click at [36, 10] on input "94838987" at bounding box center [36, 8] width 16 height 10
paste input "85332233"
type input "85332233"
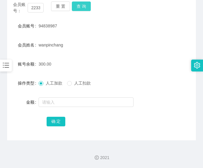
click at [78, 5] on button "查 询" at bounding box center [81, 6] width 19 height 10
click at [78, 5] on button "查 询" at bounding box center [85, 6] width 26 height 10
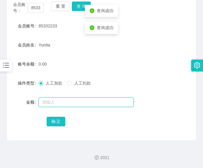
click at [54, 104] on input "text" at bounding box center [86, 102] width 95 height 10
type input "100"
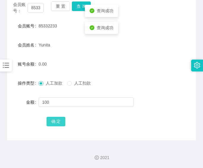
drag, startPoint x: 54, startPoint y: 116, endPoint x: 63, endPoint y: 115, distance: 9.6
click at [54, 117] on button "确 定" at bounding box center [56, 122] width 19 height 10
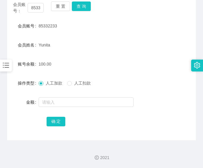
drag, startPoint x: 63, startPoint y: 26, endPoint x: 43, endPoint y: 0, distance: 33.4
click at [62, 26] on div "85332233" at bounding box center [94, 26] width 110 height 12
click at [106, 39] on div "Yunita" at bounding box center [94, 45] width 110 height 12
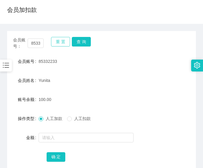
scroll to position [31, 0]
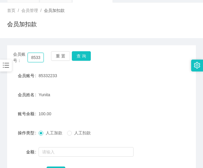
click at [36, 57] on input "85332233" at bounding box center [36, 58] width 16 height 10
paste input "leeDing"
type input "leeDing"
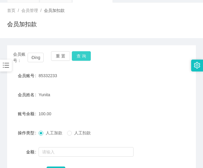
click at [84, 56] on button "查 询" at bounding box center [81, 56] width 19 height 10
click at [84, 56] on div "会员账号： leeDing 重 置 查 询" at bounding box center [101, 57] width 189 height 12
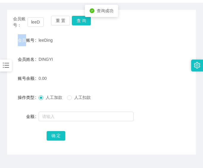
scroll to position [80, 0]
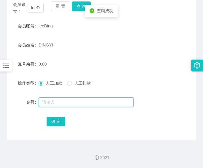
click at [80, 101] on input "text" at bounding box center [86, 102] width 95 height 10
type input "100"
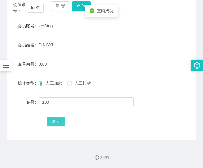
click at [59, 118] on button "确 定" at bounding box center [56, 122] width 19 height 10
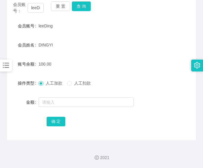
drag, startPoint x: 25, startPoint y: 127, endPoint x: 47, endPoint y: 89, distance: 43.3
click at [25, 127] on div "确 定" at bounding box center [101, 121] width 189 height 12
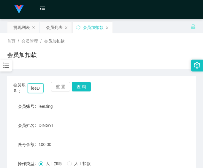
click at [41, 88] on input "leeDing" at bounding box center [36, 88] width 16 height 10
paste input "Didnt received yet"
click at [58, 107] on div "leeDing" at bounding box center [94, 106] width 110 height 12
click at [34, 87] on input "Didnt received yet" at bounding box center [36, 88] width 16 height 10
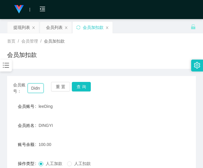
click at [34, 87] on input "Didnt received yet" at bounding box center [36, 88] width 16 height 10
paste input "86157596"
click at [79, 89] on button "查 询" at bounding box center [81, 87] width 19 height 10
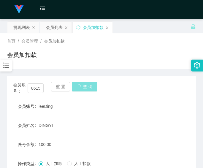
click at [79, 89] on div "重 置 查 询" at bounding box center [66, 88] width 31 height 12
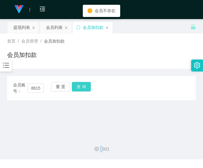
click at [86, 84] on button "查 询" at bounding box center [81, 87] width 19 height 10
click at [86, 84] on button "查 询" at bounding box center [85, 87] width 26 height 10
click at [37, 84] on input "86157596received yet" at bounding box center [36, 88] width 16 height 10
paste input "text"
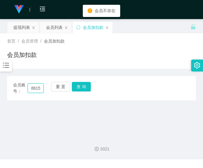
scroll to position [0, 10]
click at [78, 85] on button "查 询" at bounding box center [81, 87] width 19 height 10
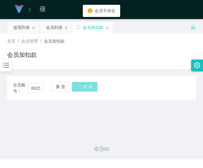
click at [78, 85] on div "重 置 查 询" at bounding box center [66, 88] width 31 height 12
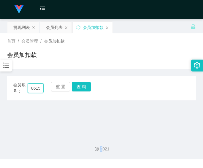
click at [38, 88] on input "86157596yet" at bounding box center [36, 88] width 16 height 10
paste input "text"
type input "86157596"
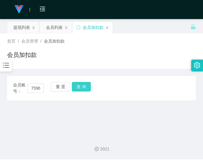
click at [80, 86] on button "查 询" at bounding box center [81, 87] width 19 height 10
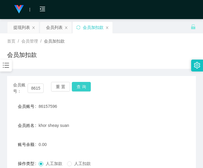
click at [80, 86] on div "重 置 查 询" at bounding box center [66, 88] width 31 height 12
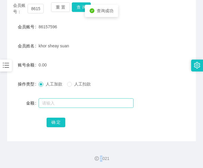
scroll to position [80, 0]
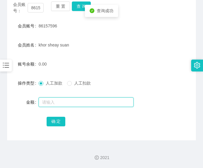
click at [60, 103] on input "text" at bounding box center [86, 102] width 95 height 10
type input "100"
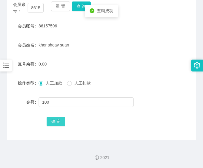
click at [51, 123] on button "确 定" at bounding box center [56, 122] width 19 height 10
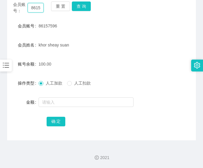
click at [39, 7] on input "86157596" at bounding box center [36, 8] width 16 height 10
click at [83, 4] on button "查 询" at bounding box center [81, 6] width 19 height 10
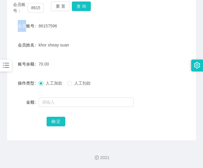
click at [83, 4] on div "会员账号： 86157596 重 置 查 询" at bounding box center [101, 7] width 189 height 12
click at [33, 10] on input "86157596" at bounding box center [36, 8] width 16 height 10
paste input "5332233"
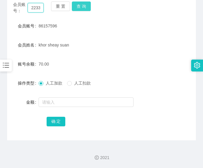
type input "85332233"
click at [83, 9] on button "查 询" at bounding box center [81, 6] width 19 height 10
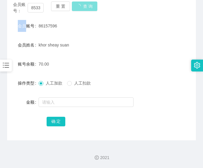
click at [83, 9] on div "会员账号： 85332233 重 置 查 询" at bounding box center [101, 7] width 189 height 12
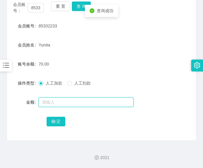
click at [57, 99] on input "text" at bounding box center [86, 102] width 95 height 10
type input "60"
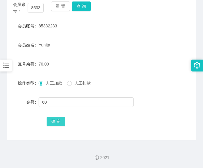
click at [59, 122] on button "确 定" at bounding box center [56, 122] width 19 height 10
click at [35, 9] on input "85332233" at bounding box center [36, 8] width 16 height 10
paste input "94838987"
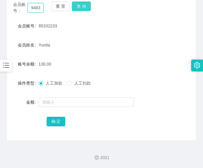
scroll to position [0, 9]
type input "94838987"
click at [83, 8] on button "查 询" at bounding box center [81, 6] width 19 height 10
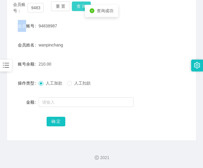
click at [83, 8] on div "会员账号： 94838987 重 置 查 询" at bounding box center [101, 7] width 189 height 12
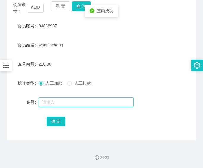
click at [78, 100] on input "text" at bounding box center [86, 102] width 95 height 10
type input "180"
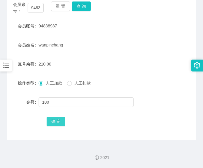
drag, startPoint x: 59, startPoint y: 125, endPoint x: 61, endPoint y: 120, distance: 4.7
click at [59, 125] on button "确 定" at bounding box center [56, 122] width 19 height 10
click at [32, 8] on input "94838987" at bounding box center [36, 8] width 16 height 10
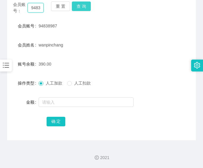
drag, startPoint x: 32, startPoint y: 8, endPoint x: 83, endPoint y: 7, distance: 50.6
click at [32, 8] on input "94838987" at bounding box center [36, 8] width 16 height 10
paste input "leeDing"
click at [82, 4] on button "查 询" at bounding box center [81, 6] width 19 height 10
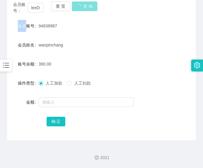
click at [82, 4] on div "会员账号： leeDing 重 置 查 询" at bounding box center [101, 7] width 189 height 12
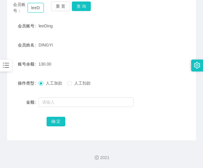
click at [32, 8] on input "leeDing" at bounding box center [36, 8] width 16 height 10
click at [33, 8] on input "leeDing" at bounding box center [36, 8] width 16 height 10
paste input "86157596"
type input "86157596"
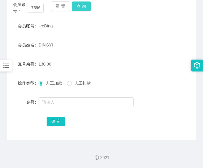
click at [79, 7] on button "查 询" at bounding box center [81, 6] width 19 height 10
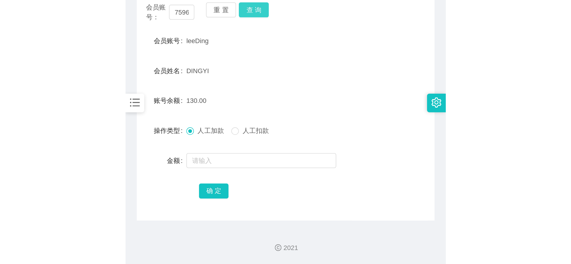
scroll to position [0, 0]
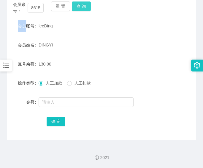
click at [79, 7] on div "重 置 查 询" at bounding box center [66, 7] width 31 height 12
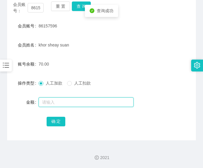
click at [61, 101] on input "text" at bounding box center [86, 102] width 95 height 10
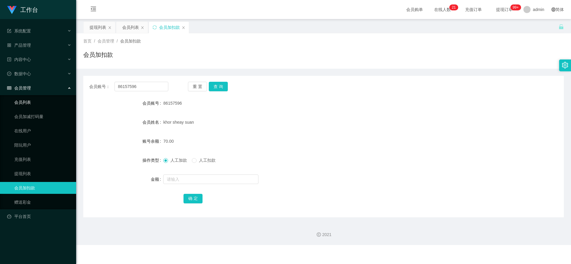
click at [25, 96] on link "会员列表" at bounding box center [42, 102] width 57 height 12
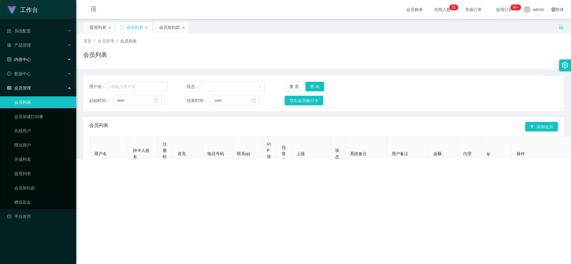
click at [33, 63] on div "内容中心" at bounding box center [38, 60] width 76 height 12
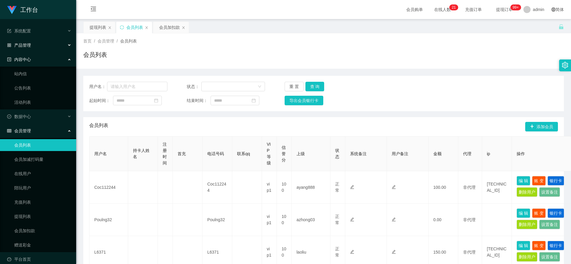
click at [38, 43] on div "产品管理" at bounding box center [38, 45] width 76 height 12
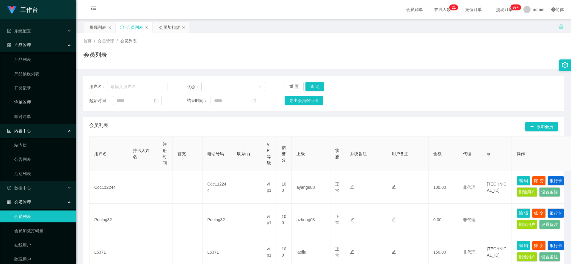
click at [29, 98] on link "注单管理" at bounding box center [42, 102] width 57 height 12
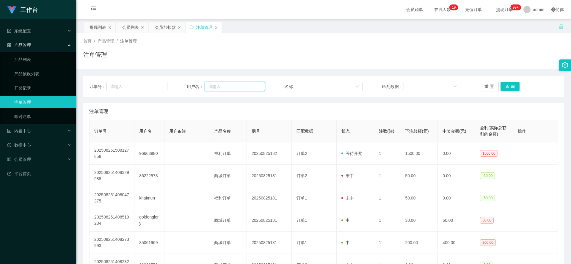
click at [203, 82] on input "text" at bounding box center [235, 87] width 60 height 10
paste input "86157596"
type input "86157596"
click at [203, 86] on button "查 询" at bounding box center [510, 87] width 19 height 10
click at [203, 86] on div "重 置 查 询" at bounding box center [519, 87] width 78 height 10
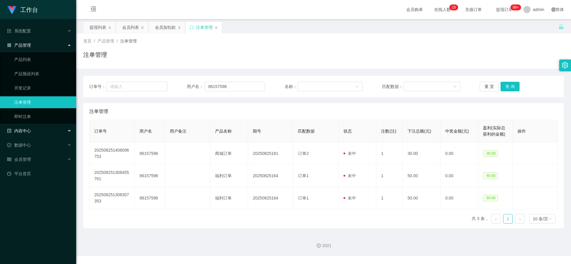
click at [28, 131] on span "内容中心" at bounding box center [19, 131] width 24 height 5
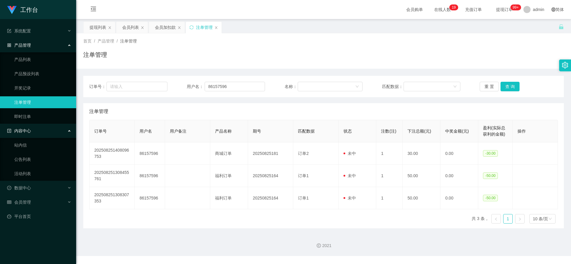
click at [30, 167] on ul "系统配置 产品管理 产品列表 产品预设列表 开奖记录 注单管理 即时注单 内容中心 站内信 公告列表 活动列表 数据中心 会员管理 会员列表 会员加减打码量 …" at bounding box center [38, 123] width 76 height 209
click at [30, 167] on span "数据中心" at bounding box center [19, 188] width 24 height 5
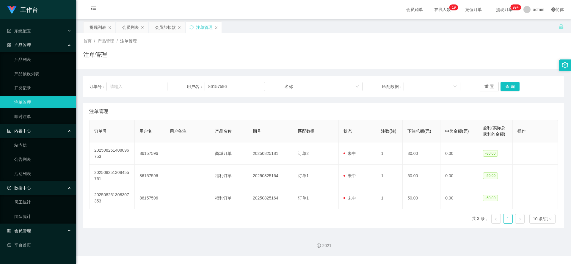
click at [24, 167] on span "会员管理" at bounding box center [19, 230] width 24 height 5
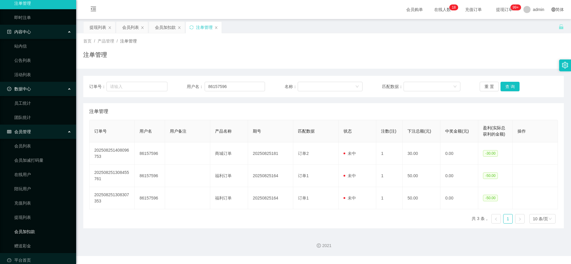
click at [29, 167] on link "会员加扣款" at bounding box center [42, 232] width 57 height 12
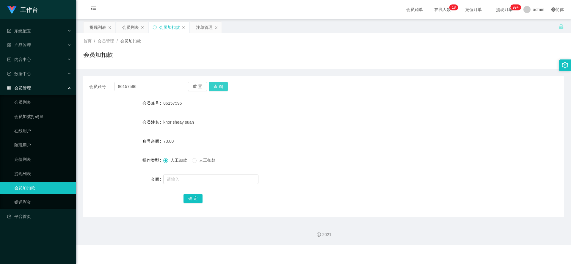
click at [203, 84] on button "查 询" at bounding box center [218, 87] width 19 height 10
click at [203, 84] on div "重 置 查 询" at bounding box center [227, 87] width 79 height 10
click at [191, 167] on input "text" at bounding box center [210, 180] width 95 height 10
type input "60"
click at [195, 167] on button "确 定" at bounding box center [193, 199] width 19 height 10
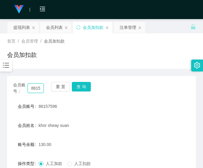
click at [35, 87] on input "86157596" at bounding box center [36, 88] width 16 height 10
paste input "981965"
type input "86981965"
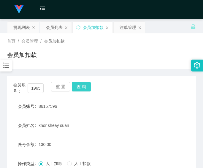
click at [82, 87] on button "查 询" at bounding box center [81, 87] width 19 height 10
click at [82, 87] on div "会员账号： 86981965 重 置 查 询" at bounding box center [101, 88] width 189 height 12
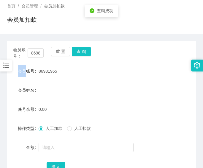
scroll to position [50, 0]
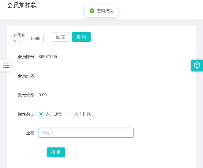
click at [65, 131] on input "text" at bounding box center [86, 133] width 95 height 10
type input "100"
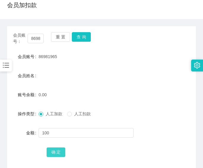
click at [54, 152] on button "确 定" at bounding box center [56, 152] width 19 height 10
click at [69, 56] on div "86981965" at bounding box center [94, 57] width 110 height 12
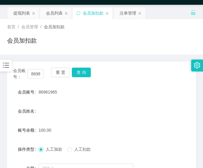
scroll to position [0, 0]
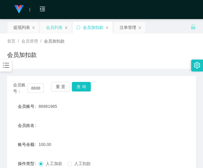
click at [54, 30] on div "会员列表" at bounding box center [54, 27] width 17 height 11
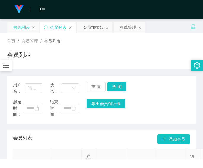
click at [18, 29] on div "提现列表" at bounding box center [21, 27] width 17 height 11
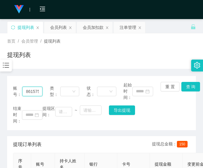
click at [35, 91] on input "86157596" at bounding box center [32, 92] width 20 height 10
paste input "Naveen0719"
type input "Naveen0719"
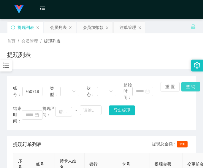
scroll to position [0, 0]
click at [187, 88] on button "查 询" at bounding box center [191, 87] width 19 height 10
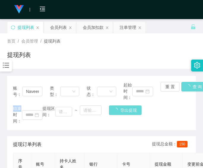
click at [187, 88] on div "账号： Naveen0719 类型： 状态： 起始时间： 重 置 查 询 结束时间： 提现区间： ~ 导出提现" at bounding box center [101, 103] width 189 height 54
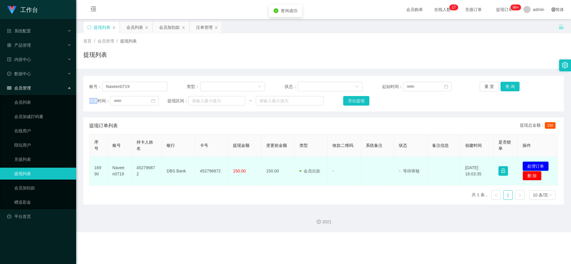
click at [203, 165] on button "处理订单" at bounding box center [536, 167] width 26 height 10
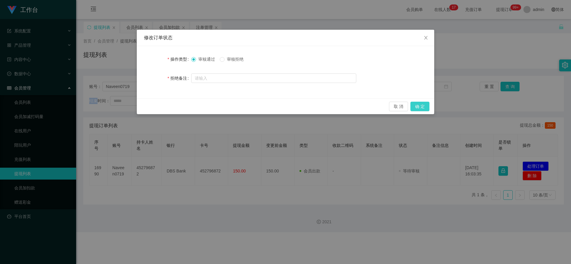
click at [203, 106] on button "确 定" at bounding box center [420, 107] width 19 height 10
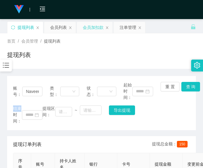
click at [92, 28] on div "会员加扣款" at bounding box center [93, 27] width 21 height 11
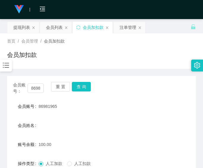
click at [73, 51] on div "会员加扣款" at bounding box center [101, 57] width 189 height 14
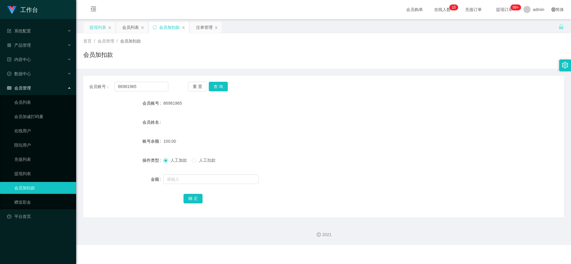
click at [93, 28] on div "提现列表" at bounding box center [98, 27] width 17 height 11
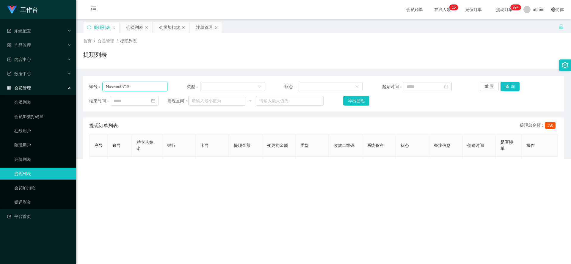
click at [126, 84] on input "Naveen0719" at bounding box center [134, 87] width 65 height 10
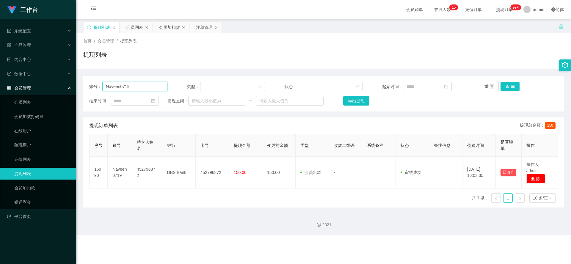
click at [126, 84] on input "Naveen0719" at bounding box center [134, 87] width 65 height 10
paste input "leeDing"
click at [203, 84] on button "查 询" at bounding box center [510, 87] width 19 height 10
click at [203, 84] on div "重 置 查 询" at bounding box center [519, 87] width 78 height 10
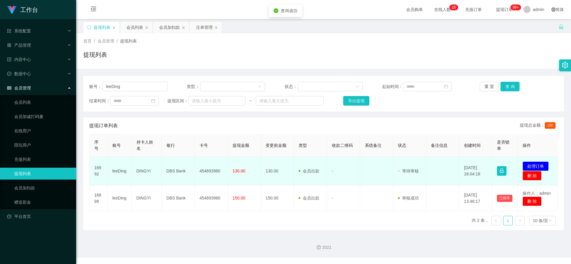
click at [203, 162] on td "454893980" at bounding box center [211, 171] width 33 height 29
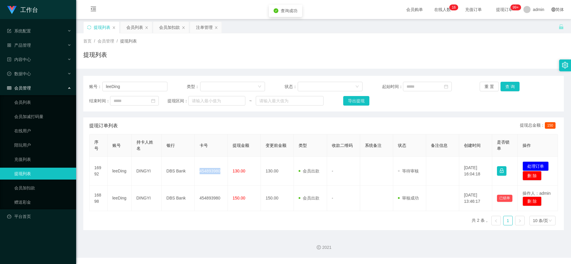
drag, startPoint x: 212, startPoint y: 162, endPoint x: 436, endPoint y: 149, distance: 224.6
click at [203, 162] on td "454893980" at bounding box center [211, 171] width 33 height 29
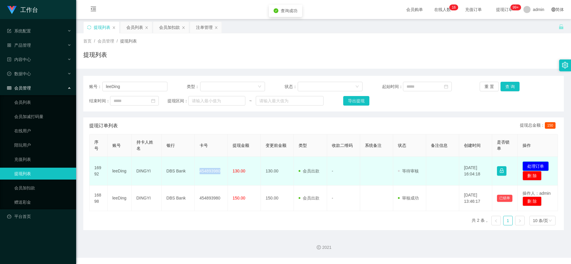
click at [203, 167] on button "处理订单" at bounding box center [536, 167] width 26 height 10
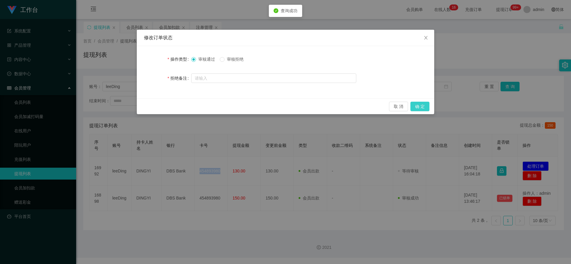
click at [203, 107] on button "确 定" at bounding box center [420, 107] width 19 height 10
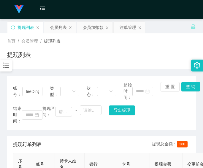
drag, startPoint x: 57, startPoint y: 56, endPoint x: 151, endPoint y: 27, distance: 99.1
click at [57, 56] on div "提现列表" at bounding box center [101, 57] width 189 height 14
click at [33, 95] on input "leeDing" at bounding box center [32, 92] width 20 height 10
paste input "94838987"
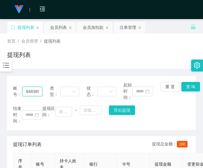
scroll to position [0, 5]
click at [193, 85] on button "查 询" at bounding box center [191, 87] width 19 height 10
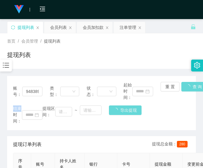
click at [193, 85] on div "账号： 94838987 类型： 状态： 起始时间： 重 置 查 询 结束时间： 提现区间： ~ 导出提现" at bounding box center [101, 103] width 189 height 54
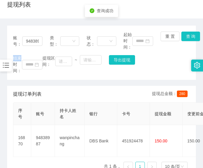
scroll to position [36, 0]
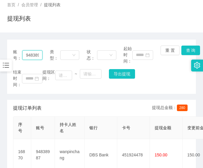
click at [32, 54] on input "94838987" at bounding box center [32, 55] width 20 height 10
click at [189, 48] on button "查 询" at bounding box center [191, 51] width 19 height 10
click at [189, 48] on div "账号： 94838987 类型： 状态： 起始时间： 重 置 查 询 结束时间： 提现区间： ~ 导出提现" at bounding box center [101, 67] width 189 height 54
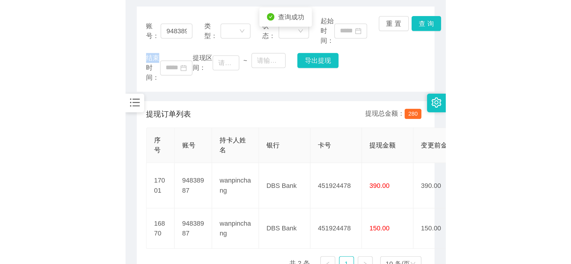
scroll to position [86, 0]
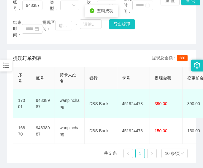
click at [137, 95] on td "451924478" at bounding box center [134, 103] width 33 height 29
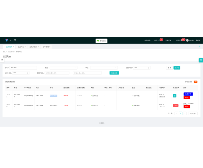
scroll to position [0, 0]
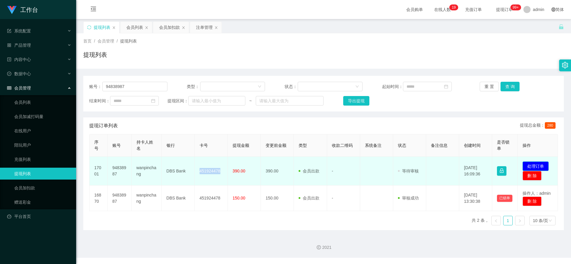
click at [203, 165] on button "处理订单" at bounding box center [536, 167] width 26 height 10
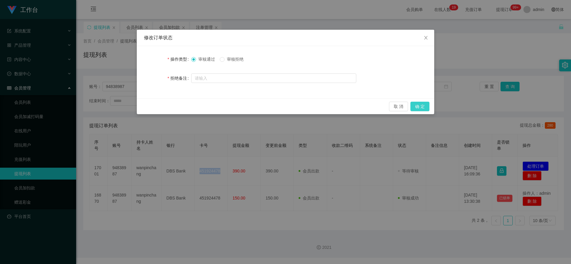
click at [203, 106] on button "确 定" at bounding box center [420, 107] width 19 height 10
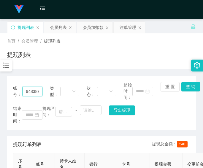
click at [30, 90] on input "94838987" at bounding box center [32, 92] width 20 height 10
paste input "85332233"
click at [184, 86] on button "查 询" at bounding box center [191, 87] width 19 height 10
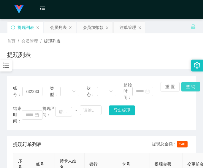
scroll to position [0, 0]
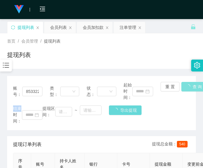
click at [184, 86] on div "重 置 查 询" at bounding box center [175, 91] width 29 height 19
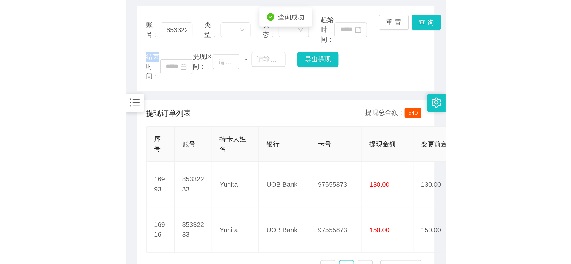
scroll to position [99, 0]
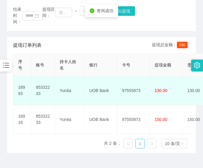
click at [144, 85] on td "97555873" at bounding box center [134, 90] width 33 height 29
click at [133, 84] on td "97555873" at bounding box center [134, 90] width 33 height 29
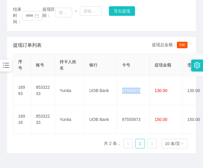
scroll to position [0, 0]
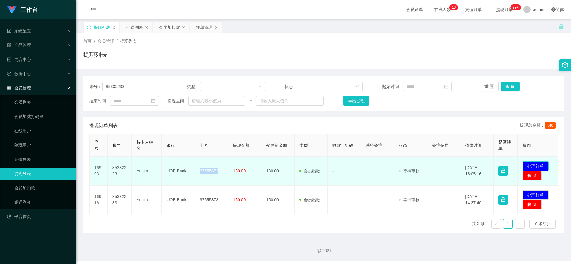
click at [203, 165] on button "处理订单" at bounding box center [536, 167] width 26 height 10
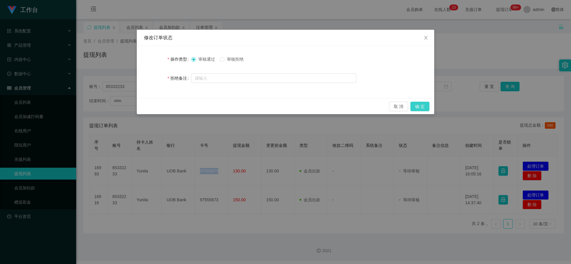
drag, startPoint x: 419, startPoint y: 106, endPoint x: 422, endPoint y: 110, distance: 5.1
click at [203, 106] on button "确 定" at bounding box center [420, 107] width 19 height 10
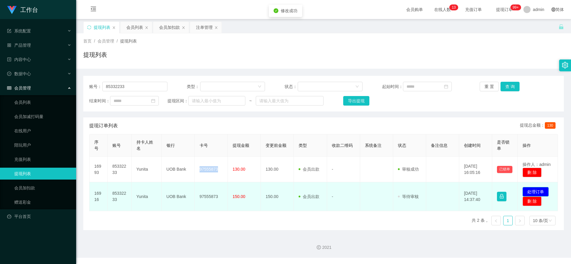
click at [203, 167] on button "处理订单" at bounding box center [536, 192] width 26 height 10
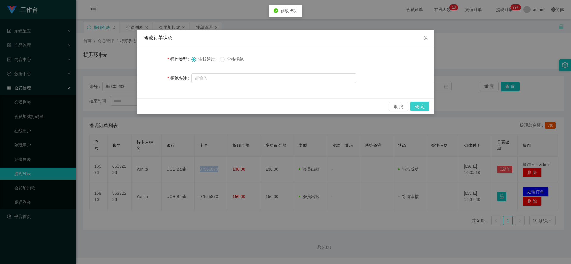
click at [203, 109] on button "确 定" at bounding box center [420, 107] width 19 height 10
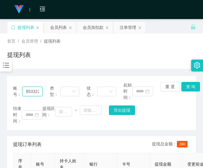
click at [33, 87] on input "85332233" at bounding box center [32, 92] width 20 height 10
click at [185, 88] on button "查 询" at bounding box center [191, 87] width 19 height 10
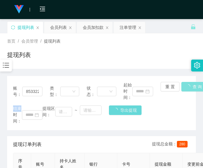
click at [185, 88] on div "重 置 查 询" at bounding box center [175, 91] width 29 height 19
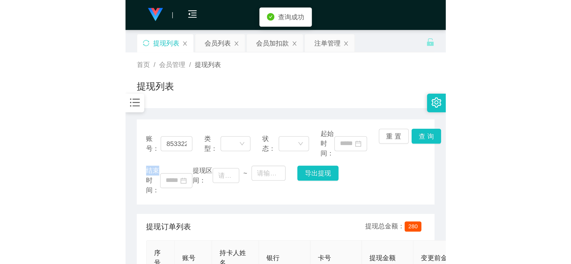
scroll to position [118, 0]
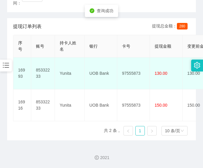
click at [138, 68] on td "97555873" at bounding box center [134, 73] width 33 height 32
drag, startPoint x: 138, startPoint y: 68, endPoint x: 178, endPoint y: 15, distance: 65.9
click at [138, 68] on td "97555873" at bounding box center [134, 73] width 33 height 32
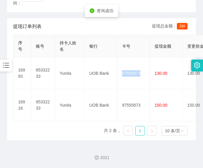
scroll to position [0, 0]
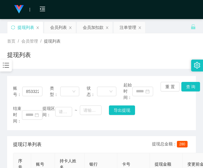
drag, startPoint x: 100, startPoint y: 55, endPoint x: 150, endPoint y: 1, distance: 73.7
click at [100, 55] on div "提现列表" at bounding box center [101, 57] width 189 height 14
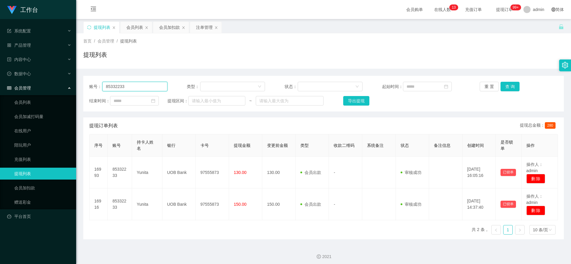
click at [129, 88] on input "85332233" at bounding box center [134, 87] width 65 height 10
paste input "6157596"
type input "86157596"
click at [203, 88] on button "查 询" at bounding box center [510, 87] width 19 height 10
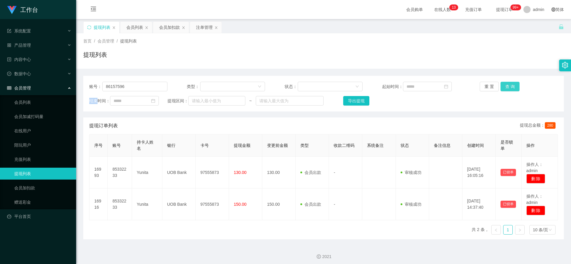
click at [203, 88] on div "重 置 查 询" at bounding box center [519, 87] width 78 height 10
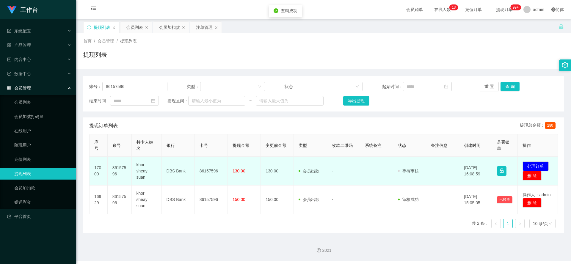
click at [203, 162] on td "86157596" at bounding box center [211, 171] width 33 height 29
click at [203, 163] on td "86157596" at bounding box center [211, 171] width 33 height 29
click at [203, 165] on button "处理订单" at bounding box center [536, 167] width 26 height 10
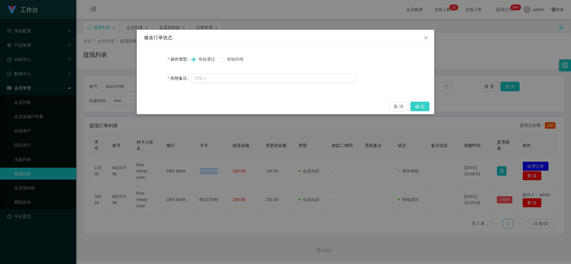
click at [203, 106] on button "确 定" at bounding box center [420, 107] width 19 height 10
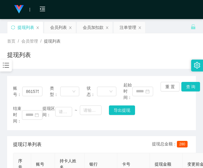
drag, startPoint x: 56, startPoint y: 64, endPoint x: 48, endPoint y: 45, distance: 20.6
click at [56, 63] on div "首页 / 会员管理 / 提现列表 / 提现列表" at bounding box center [101, 50] width 203 height 35
click at [93, 29] on div "会员加扣款" at bounding box center [93, 27] width 21 height 11
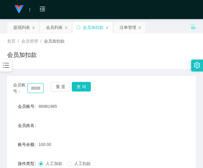
click at [35, 88] on input "86981965" at bounding box center [36, 88] width 16 height 10
paste input "Kelvinyee"
type input "Kelvinyee"
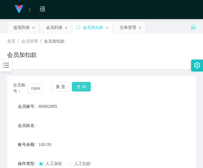
click at [83, 87] on button "查 询" at bounding box center [81, 87] width 19 height 10
click at [83, 87] on div "会员账号： [PERSON_NAME] 重 置 查 询" at bounding box center [101, 88] width 189 height 12
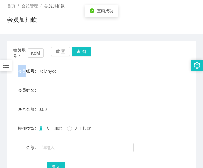
scroll to position [50, 0]
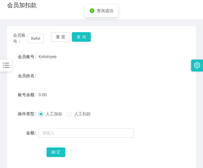
click at [57, 127] on div at bounding box center [94, 133] width 110 height 12
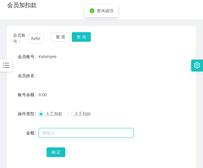
click at [56, 133] on input "text" at bounding box center [86, 133] width 95 height 10
type input "100"
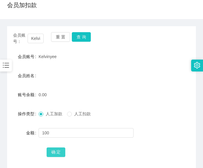
click at [56, 148] on button "确 定" at bounding box center [56, 152] width 19 height 10
click at [33, 37] on input "Kelvinyee" at bounding box center [36, 39] width 16 height 10
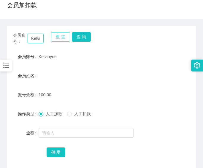
paste input "86981965"
type input "86981965"
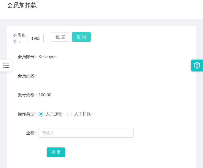
click at [83, 38] on button "查 询" at bounding box center [81, 37] width 19 height 10
click at [83, 38] on div "会员账号： 86981965 重 置 查 询" at bounding box center [101, 38] width 189 height 12
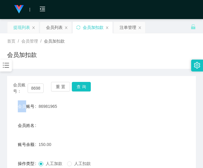
click at [11, 26] on div "提现列表" at bounding box center [23, 27] width 32 height 11
click at [20, 31] on div "提现列表" at bounding box center [21, 27] width 17 height 11
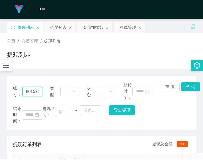
click at [33, 90] on input "86157596" at bounding box center [32, 92] width 20 height 10
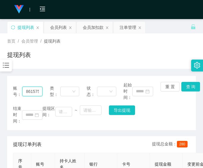
click at [33, 90] on input "86157596" at bounding box center [32, 92] width 20 height 10
paste input "981965"
type input "86981965"
click at [184, 85] on button "查 询" at bounding box center [191, 87] width 19 height 10
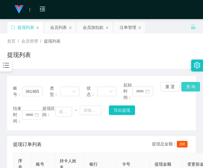
scroll to position [0, 0]
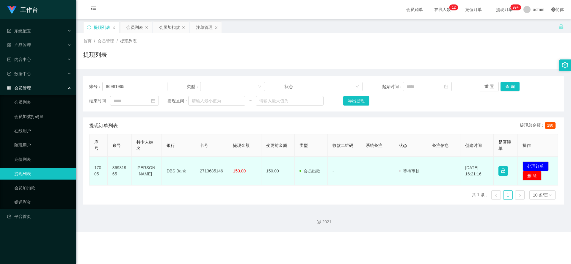
click at [203, 159] on td "2713685146" at bounding box center [211, 171] width 33 height 29
click at [203, 166] on button "处理订单" at bounding box center [536, 167] width 26 height 10
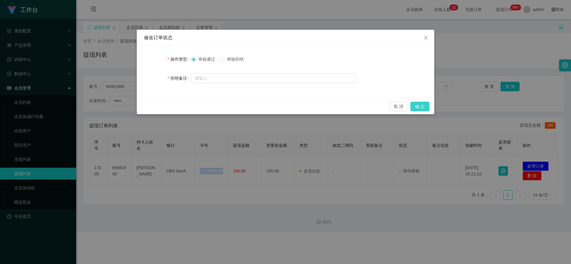
click at [203, 107] on button "确 定" at bounding box center [420, 107] width 19 height 10
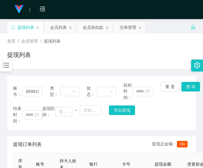
scroll to position [86, 0]
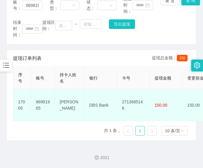
click at [70, 94] on td "[PERSON_NAME]" at bounding box center [70, 105] width 30 height 32
click at [104, 93] on td "DBS Bank" at bounding box center [101, 105] width 33 height 32
click at [63, 93] on td "[PERSON_NAME]" at bounding box center [70, 105] width 30 height 32
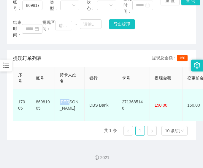
click at [63, 93] on td "[PERSON_NAME]" at bounding box center [70, 105] width 30 height 32
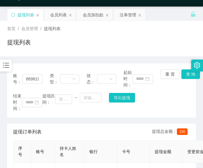
scroll to position [0, 0]
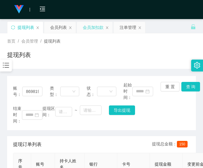
click at [93, 28] on div "会员加扣款" at bounding box center [93, 27] width 21 height 11
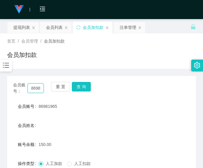
click at [33, 90] on input "86981965" at bounding box center [36, 88] width 16 height 10
paste input "Kelvinyee"
type input "Kelvinyee"
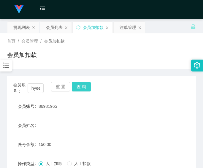
click at [85, 82] on button "查 询" at bounding box center [81, 87] width 19 height 10
click at [85, 82] on div "会员账号： [PERSON_NAME] 重 置 查 询" at bounding box center [101, 88] width 189 height 12
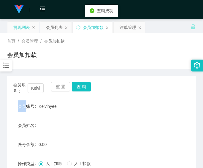
click at [21, 28] on div "提现列表" at bounding box center [21, 27] width 17 height 11
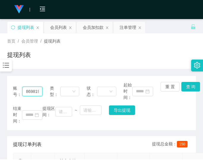
click at [35, 90] on input "86981965" at bounding box center [32, 92] width 20 height 10
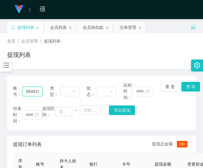
click at [35, 90] on input "86981965" at bounding box center [32, 92] width 20 height 10
paste input "Kelvinyee"
type input "Kelvinyee"
click at [191, 86] on button "查 询" at bounding box center [191, 87] width 19 height 10
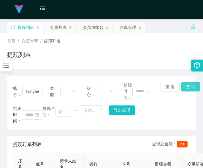
scroll to position [0, 0]
click at [191, 86] on div "账号： Kelvinyee 类型： 状态： 起始时间： 重 置 查 询 结束时间： 提现区间： ~ 导出提现" at bounding box center [101, 103] width 189 height 54
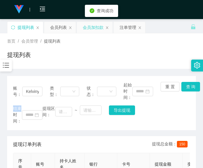
click at [93, 28] on div "会员加扣款" at bounding box center [93, 27] width 21 height 11
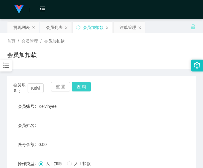
click at [79, 86] on button "查 询" at bounding box center [81, 87] width 19 height 10
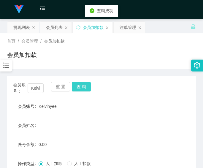
scroll to position [80, 0]
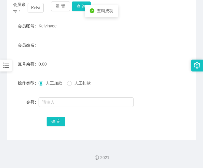
click at [71, 97] on div at bounding box center [94, 102] width 110 height 12
click at [74, 97] on div at bounding box center [94, 102] width 110 height 12
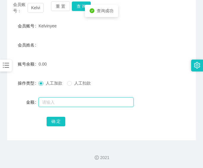
click at [74, 97] on input "text" at bounding box center [86, 102] width 95 height 10
type input "150"
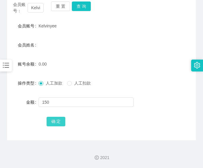
drag, startPoint x: 67, startPoint y: 116, endPoint x: 61, endPoint y: 118, distance: 6.3
click at [66, 116] on div "确 定" at bounding box center [102, 121] width 110 height 12
click at [54, 120] on button "确 定" at bounding box center [56, 122] width 19 height 10
click at [35, 9] on input "Kelvinyee" at bounding box center [36, 8] width 16 height 10
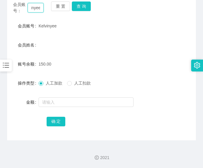
scroll to position [0, 0]
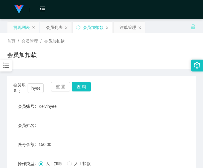
click at [23, 29] on div "提现列表" at bounding box center [21, 27] width 17 height 11
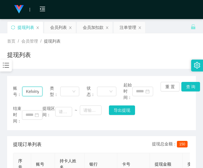
click at [36, 90] on input "Kelvinyee" at bounding box center [32, 92] width 20 height 10
click at [187, 86] on button "查 询" at bounding box center [191, 87] width 19 height 10
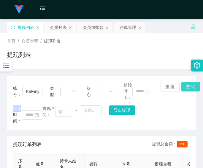
click at [187, 86] on div "重 置 查 询" at bounding box center [175, 91] width 29 height 19
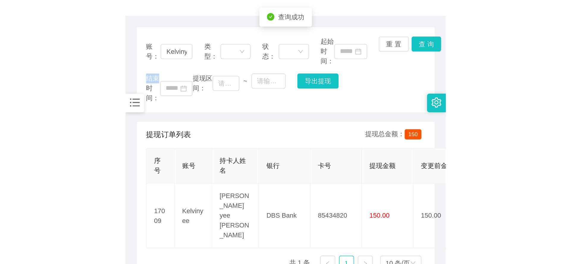
scroll to position [83, 0]
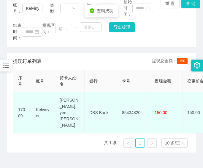
click at [129, 96] on td "85434820" at bounding box center [134, 112] width 33 height 41
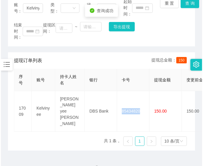
scroll to position [0, 0]
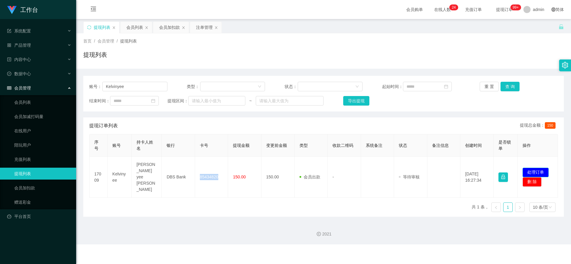
drag, startPoint x: 524, startPoint y: 165, endPoint x: 499, endPoint y: 150, distance: 29.4
click at [203, 167] on button "处理订单" at bounding box center [536, 173] width 26 height 10
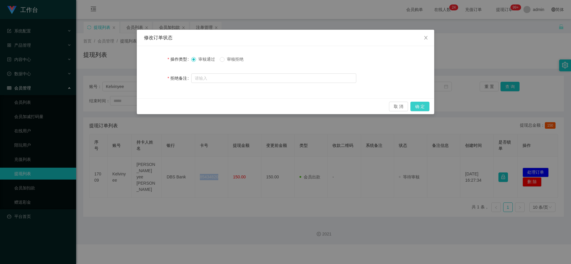
click at [203, 109] on button "确 定" at bounding box center [420, 107] width 19 height 10
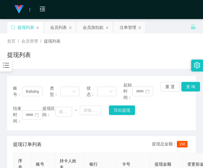
click at [82, 61] on div "提现列表" at bounding box center [101, 57] width 189 height 14
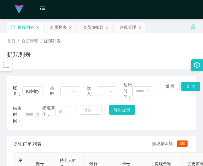
click at [82, 131] on div "账号： Kelvinyee 类型： 状态： 起始时间： 重 置 查 询 结束时间： 提现区间： ~ 导出提现 提现订单列表 提现总金额： 150 序号 账号 …" at bounding box center [101, 155] width 189 height 159
click at [28, 90] on input "Kelvinyee" at bounding box center [32, 92] width 20 height 10
paste input "Naveen0719"
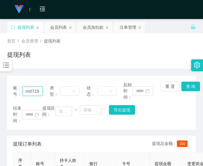
type input "Naveen0719"
click at [185, 87] on button "查 询" at bounding box center [191, 87] width 19 height 10
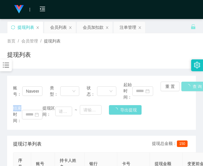
click at [185, 87] on div "重 置 查 询" at bounding box center [175, 91] width 29 height 19
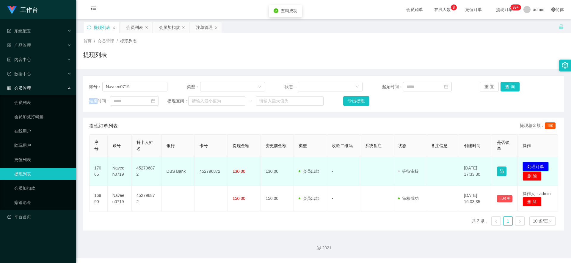
click at [203, 167] on button "处理订单" at bounding box center [536, 167] width 26 height 10
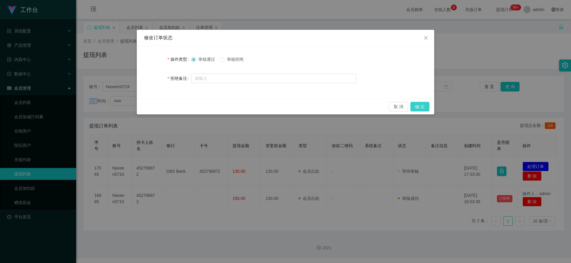
click at [203, 106] on button "确 定" at bounding box center [420, 107] width 19 height 10
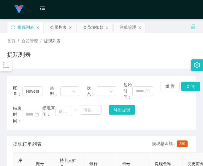
click at [65, 67] on div "首页 / 会员管理 / 提现列表 / 提现列表" at bounding box center [101, 50] width 203 height 35
click at [94, 25] on div "会员加扣款" at bounding box center [93, 27] width 21 height 11
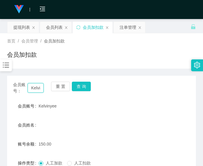
click at [33, 90] on input "Kelvinyee" at bounding box center [36, 88] width 16 height 10
click at [79, 86] on button "查 询" at bounding box center [81, 87] width 19 height 10
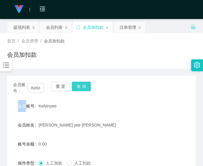
click at [79, 86] on div "重 置 查 询" at bounding box center [66, 88] width 31 height 12
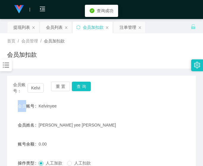
scroll to position [82, 0]
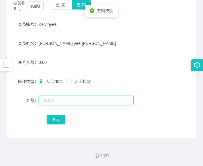
click at [59, 100] on input "text" at bounding box center [86, 101] width 95 height 10
type input "100"
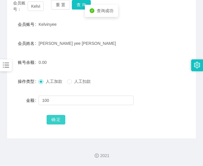
click at [57, 116] on button "确 定" at bounding box center [56, 120] width 19 height 10
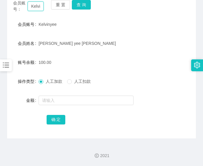
click at [32, 8] on input "Kelvinyee" at bounding box center [36, 6] width 16 height 10
paste input "86944584"
type input "86944584"
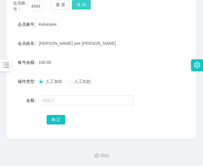
click at [82, 5] on button "查 询" at bounding box center [81, 5] width 19 height 10
click at [82, 5] on div "会员账号： 86944584 重 置 查 询" at bounding box center [101, 6] width 189 height 12
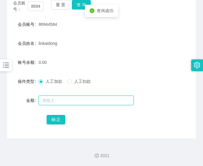
click at [45, 98] on input "text" at bounding box center [86, 101] width 95 height 10
type input "100"
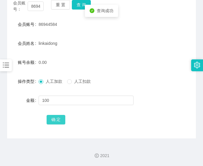
click at [54, 120] on button "确 定" at bounding box center [56, 120] width 19 height 10
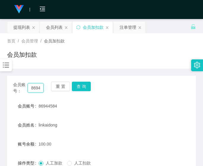
click at [36, 85] on input "86944584" at bounding box center [36, 88] width 16 height 10
paste input "TeeAlice"
type input "TeeAlice"
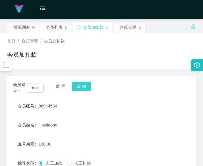
click at [80, 86] on button "查 询" at bounding box center [81, 87] width 19 height 10
click at [80, 86] on div "重 置 查 询" at bounding box center [66, 88] width 31 height 12
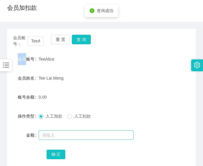
scroll to position [82, 0]
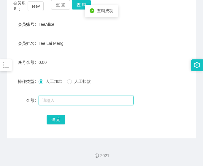
click at [64, 104] on input "text" at bounding box center [86, 101] width 95 height 10
type input "100"
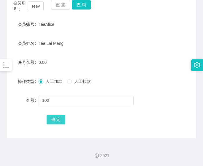
click at [55, 116] on button "确 定" at bounding box center [56, 120] width 19 height 10
click at [14, 109] on form "会员账号 TeeAlice 会员姓名 Tee Lai Meng 账号余额 100.00 操作类型 人工加款 人工扣款 金额 确 定" at bounding box center [101, 71] width 189 height 107
click at [36, 7] on input "TeeAlice" at bounding box center [36, 6] width 16 height 10
paste input "86981965"
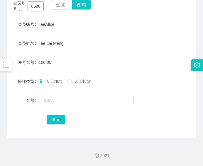
scroll to position [0, 9]
type input "86981965"
click at [84, 6] on button "查 询" at bounding box center [81, 5] width 19 height 10
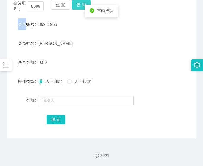
click at [84, 6] on div "会员账号： 86981965 重 置 查 询" at bounding box center [101, 6] width 189 height 12
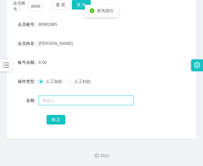
click at [62, 103] on input "text" at bounding box center [86, 101] width 95 height 10
type input "100"
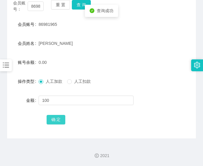
click at [62, 117] on button "确 定" at bounding box center [56, 120] width 19 height 10
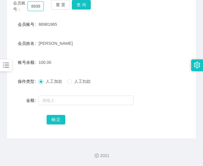
click at [39, 4] on input "86981965" at bounding box center [36, 6] width 16 height 10
click at [39, 4] on div "会员账号： 86981965 重 置 查 询 会员账号 86981965 会员姓名 [PERSON_NAME] 账号余额 100.00 操作类型 人工加款 人…" at bounding box center [101, 66] width 189 height 145
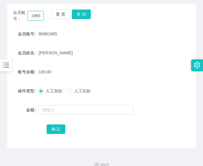
paste input "Kelvinyee"
click at [82, 15] on button "查 询" at bounding box center [81, 15] width 19 height 10
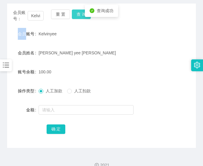
click at [82, 15] on div "会员账号： [PERSON_NAME] 重 置 查 询" at bounding box center [101, 16] width 189 height 12
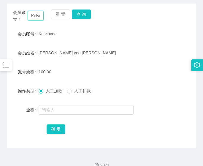
click at [34, 15] on input "Kelvinyee" at bounding box center [36, 16] width 16 height 10
paste input "86981965"
type input "86981965"
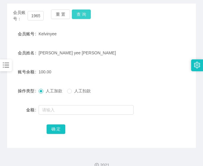
click at [87, 15] on button "查 询" at bounding box center [81, 15] width 19 height 10
click at [87, 15] on div "会员账号： 86981965 重 置 查 询" at bounding box center [101, 16] width 189 height 12
click at [89, 18] on button "查 询" at bounding box center [81, 15] width 19 height 10
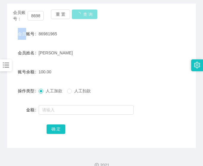
click at [89, 18] on button "查 询" at bounding box center [85, 15] width 26 height 10
click at [89, 18] on div "会员账号： 86981965 重 置 查 询" at bounding box center [101, 16] width 189 height 12
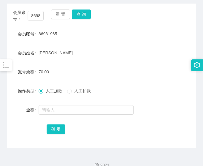
click at [82, 48] on div "[PERSON_NAME]" at bounding box center [94, 53] width 110 height 12
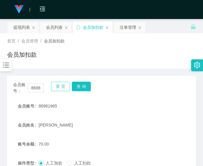
click at [64, 85] on button "重 置" at bounding box center [60, 87] width 19 height 10
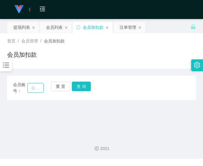
click at [35, 89] on input "text" at bounding box center [36, 88] width 16 height 10
paste input "86981965"
click at [80, 86] on button "查 询" at bounding box center [81, 87] width 19 height 10
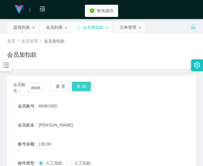
click at [80, 86] on button "查 询" at bounding box center [81, 87] width 19 height 10
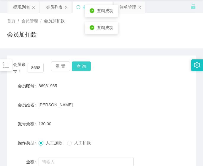
scroll to position [50, 0]
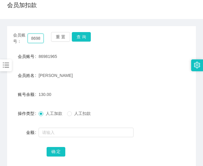
click at [36, 40] on input "86981965" at bounding box center [36, 39] width 16 height 10
paste input "TeeAlice"
click at [83, 36] on button "查 询" at bounding box center [81, 37] width 19 height 10
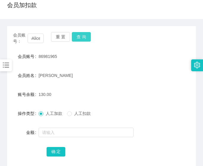
scroll to position [0, 0]
click at [83, 36] on button "查 询" at bounding box center [81, 37] width 19 height 10
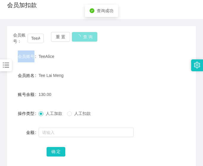
click at [83, 36] on div "会员账号： TeeAlice 重 置 查 询" at bounding box center [101, 38] width 189 height 12
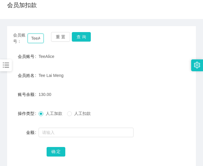
click at [32, 39] on input "TeeAlice" at bounding box center [36, 39] width 16 height 10
paste input "86944584"
click at [87, 38] on button "查 询" at bounding box center [81, 37] width 19 height 10
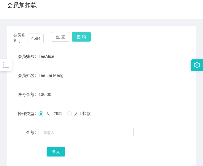
scroll to position [0, 0]
click at [87, 38] on button "查 询" at bounding box center [81, 37] width 19 height 10
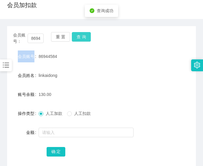
click at [87, 38] on div "会员账号： 86944584 重 置 查 询" at bounding box center [101, 38] width 189 height 12
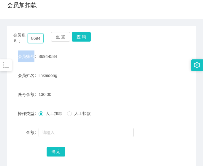
click at [36, 37] on input "86944584" at bounding box center [36, 39] width 16 height 10
paste input "Kelvinyee"
type input "Kelvinyee"
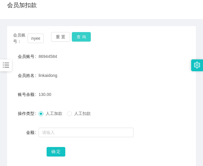
click at [81, 37] on button "查 询" at bounding box center [81, 37] width 19 height 10
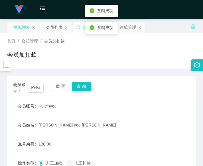
click at [26, 28] on div "提现列表" at bounding box center [21, 27] width 17 height 11
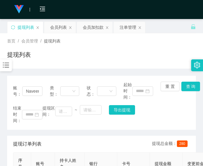
click at [42, 143] on div "提现订单列表 提现总金额： 280" at bounding box center [101, 144] width 177 height 17
drag, startPoint x: 16, startPoint y: 83, endPoint x: 20, endPoint y: 83, distance: 3.6
click at [16, 83] on div "账号： Naveen0719" at bounding box center [27, 91] width 29 height 19
click at [32, 90] on input "Naveen0719" at bounding box center [32, 92] width 20 height 10
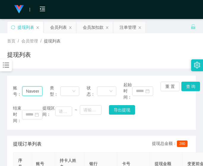
paste input "TeeAlice"
click at [187, 87] on button "查 询" at bounding box center [191, 87] width 19 height 10
click at [187, 87] on div "账号： TeeAlice 类型： 状态： 起始时间： 重 置 查 询 结束时间： 提现区间： ~ 导出提现" at bounding box center [101, 103] width 189 height 54
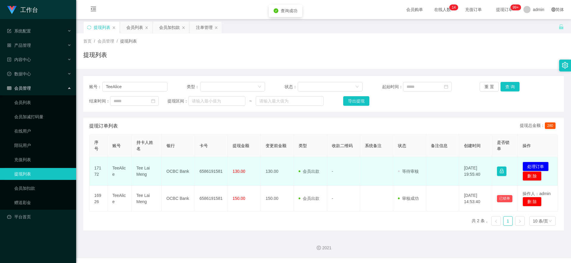
click at [203, 161] on td "6586191581" at bounding box center [211, 171] width 33 height 29
click at [203, 163] on td "6586191581" at bounding box center [211, 171] width 33 height 29
click at [203, 167] on button "处理订单" at bounding box center [536, 167] width 26 height 10
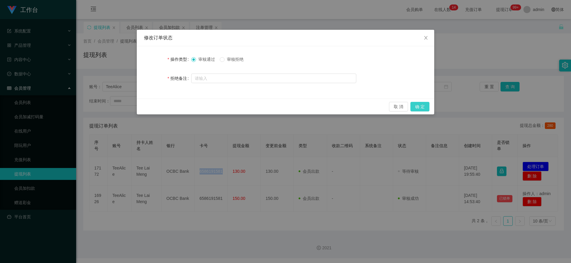
click at [203, 107] on button "确 定" at bounding box center [420, 107] width 19 height 10
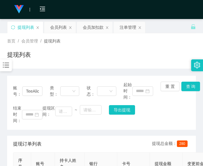
drag, startPoint x: 21, startPoint y: 83, endPoint x: 130, endPoint y: 7, distance: 132.3
click at [21, 83] on div "账号： TeeAlice" at bounding box center [27, 91] width 29 height 19
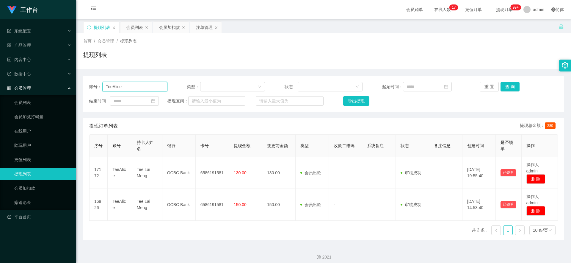
click at [128, 84] on input "TeeAlice" at bounding box center [134, 87] width 65 height 10
paste input "Kelvinye"
click at [203, 86] on button "查 询" at bounding box center [510, 87] width 19 height 10
click at [203, 86] on div "重 置 查 询" at bounding box center [519, 87] width 78 height 10
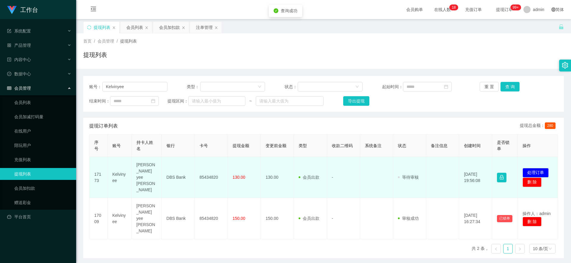
click at [203, 164] on td "85434820" at bounding box center [211, 177] width 33 height 41
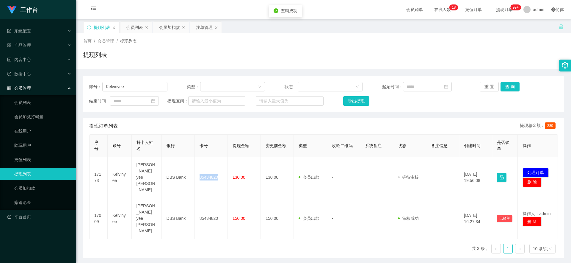
drag, startPoint x: 213, startPoint y: 164, endPoint x: 327, endPoint y: 154, distance: 114.4
click at [203, 164] on td "85434820" at bounding box center [211, 177] width 33 height 41
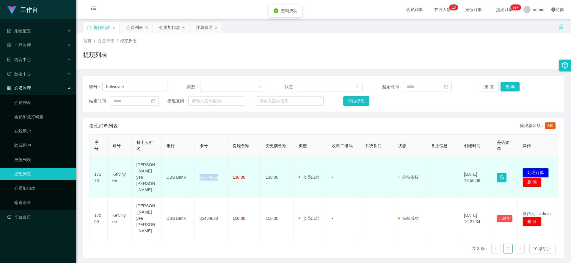
click at [203, 167] on button "处理订单" at bounding box center [536, 173] width 26 height 10
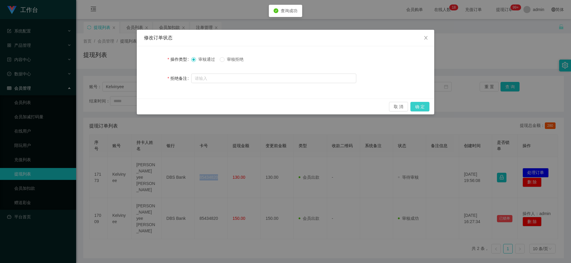
click at [203, 104] on button "确 定" at bounding box center [420, 107] width 19 height 10
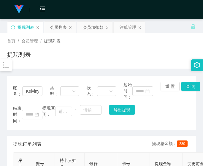
click at [11, 92] on div "账号： Kelvinyee 类型： 状态： 起始时间： 重 置 查 询 结束时间： 提现区间： ~ 导出提现" at bounding box center [101, 103] width 189 height 54
click at [37, 90] on input "Kelvinyee" at bounding box center [32, 92] width 20 height 10
paste input "86944584"
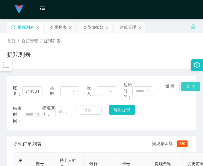
click at [192, 83] on button "查 询" at bounding box center [191, 87] width 19 height 10
drag, startPoint x: 14, startPoint y: 80, endPoint x: 18, endPoint y: 77, distance: 4.9
click at [15, 80] on div "账号： 86944584 类型： 状态： 起始时间： 重 置 查 询 结束时间： 提现区间： ~ 导出提现" at bounding box center [101, 103] width 189 height 54
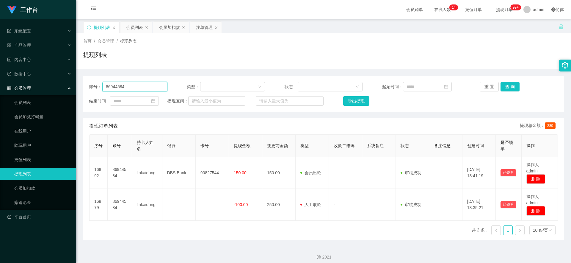
click at [128, 83] on input "86944584" at bounding box center [134, 87] width 65 height 10
paste input "81965"
click at [203, 83] on button "查 询" at bounding box center [510, 87] width 19 height 10
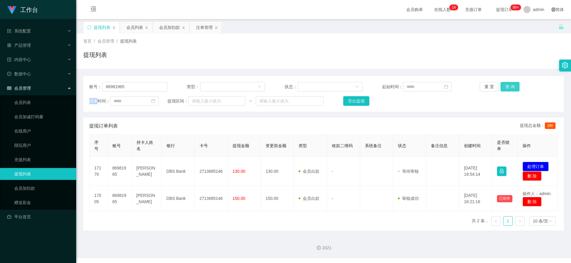
click at [203, 83] on div "重 置 查 询" at bounding box center [519, 87] width 78 height 10
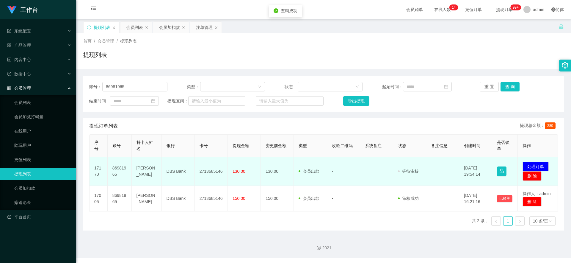
click at [203, 165] on td "2713685146" at bounding box center [211, 171] width 33 height 29
click at [203, 163] on button "处理订单" at bounding box center [536, 167] width 26 height 10
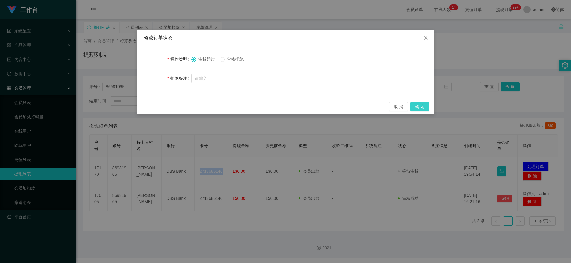
click at [203, 108] on button "确 定" at bounding box center [420, 107] width 19 height 10
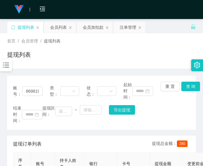
click at [4, 94] on main "关闭左侧 关闭右侧 关闭其它 刷新页面 提现列表 会员列表 会员加扣款 注单管理 首页 / 会员管理 / 提现列表 / 提现列表 账号： 86981965 类…" at bounding box center [101, 138] width 203 height 239
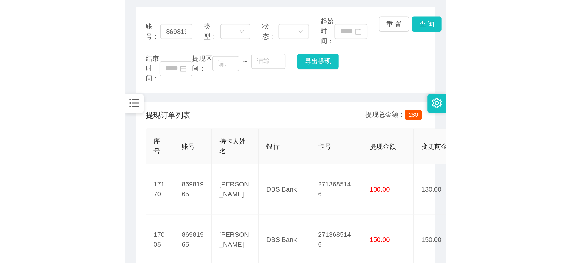
scroll to position [50, 0]
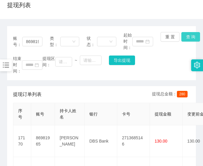
click at [190, 38] on button "查 询" at bounding box center [191, 37] width 19 height 10
click at [190, 38] on div "账号： 86981965 类型： 状态： 起始时间： 重 置 查 询 结束时间： 提现区间： ~ 导出提现" at bounding box center [101, 53] width 189 height 54
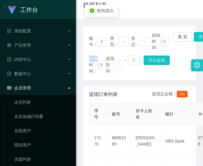
scroll to position [0, 0]
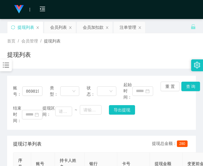
drag, startPoint x: 13, startPoint y: 49, endPoint x: 98, endPoint y: 12, distance: 92.5
click at [13, 49] on div "首页 / 会员管理 / 提现列表 / 提现列表" at bounding box center [101, 51] width 189 height 26
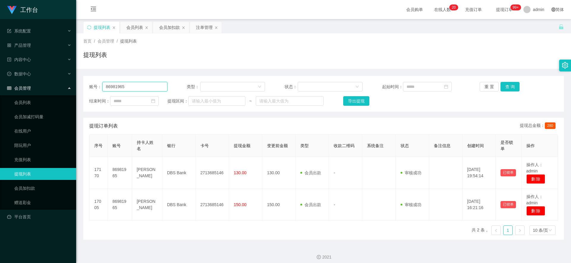
click at [140, 88] on input "86981965" at bounding box center [134, 87] width 65 height 10
paste input "TeeAlice"
click at [203, 89] on button "查 询" at bounding box center [510, 87] width 19 height 10
click at [203, 89] on div "重 置 查 询" at bounding box center [519, 87] width 78 height 10
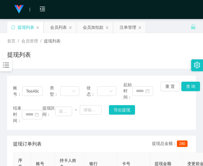
drag, startPoint x: 15, startPoint y: 77, endPoint x: 154, endPoint y: 1, distance: 158.0
click at [16, 77] on div "账号： TeeAlice 类型： 状态： 起始时间： 重 置 查 询 结束时间： 提现区间： ~ 导出提现" at bounding box center [101, 103] width 189 height 54
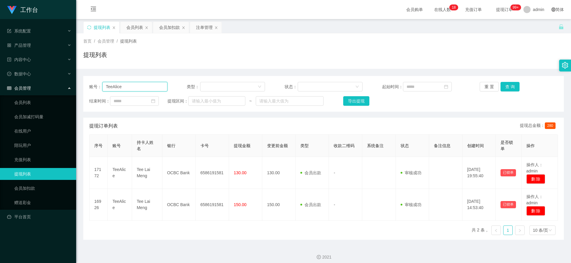
click at [152, 86] on input "TeeAlice" at bounding box center [134, 87] width 65 height 10
paste input "86981965"
click at [203, 87] on button "查 询" at bounding box center [510, 87] width 19 height 10
click at [203, 87] on div "重 置 查 询" at bounding box center [519, 87] width 78 height 10
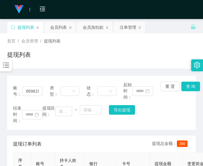
drag, startPoint x: 5, startPoint y: 55, endPoint x: 24, endPoint y: 44, distance: 21.7
click at [5, 55] on div "首页 / 会员管理 / 提现列表 / 提现列表" at bounding box center [101, 50] width 203 height 35
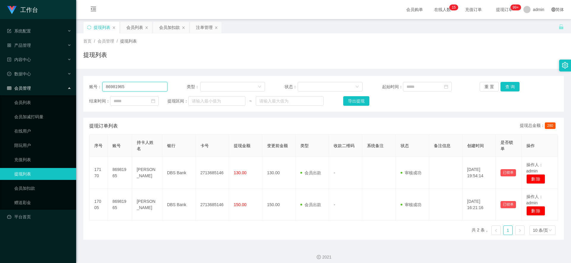
click at [149, 90] on input "86981965" at bounding box center [134, 87] width 65 height 10
paste input "Kelvinyee"
click at [203, 90] on button "查 询" at bounding box center [510, 87] width 19 height 10
click at [203, 90] on div "重 置 查 询" at bounding box center [519, 87] width 78 height 10
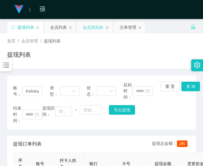
drag, startPoint x: 14, startPoint y: 79, endPoint x: 105, endPoint y: 22, distance: 106.6
click at [14, 79] on div "账号： Kelvinyee 类型： 状态： 起始时间： 重 置 查 询 结束时间： 提现区间： ~ 导出提现" at bounding box center [101, 103] width 189 height 54
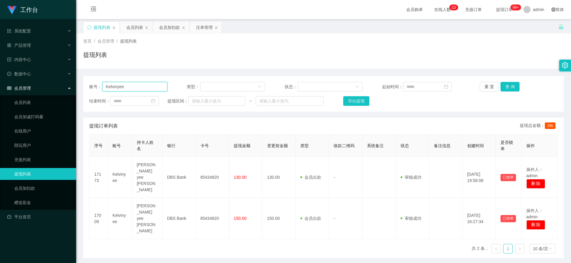
click at [153, 87] on input "Kelvinyee" at bounding box center [134, 87] width 65 height 10
paste input "86944584"
type input "86944584"
click at [203, 88] on button "查 询" at bounding box center [510, 87] width 19 height 10
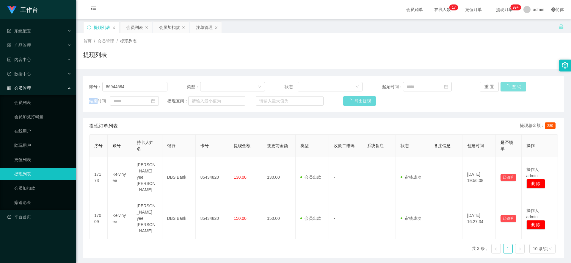
click at [203, 88] on div "重 置 查 询" at bounding box center [519, 87] width 78 height 10
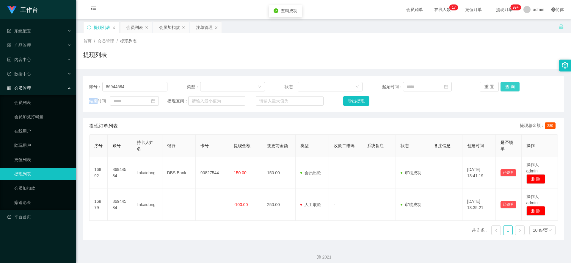
click at [203, 88] on button "查 询" at bounding box center [510, 87] width 19 height 10
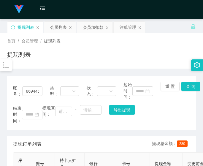
click at [10, 81] on div "账号： 86944584 类型： 状态： 起始时间： 重 置 查 询 结束时间： 提现区间： ~ 导出提现" at bounding box center [101, 103] width 189 height 54
click at [191, 85] on button "查 询" at bounding box center [191, 87] width 19 height 10
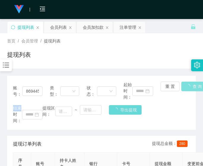
click at [191, 85] on div "账号： 86944584 类型： 状态： 起始时间： 重 置 查 询 结束时间： 提现区间： ~ 导出提现" at bounding box center [101, 103] width 189 height 54
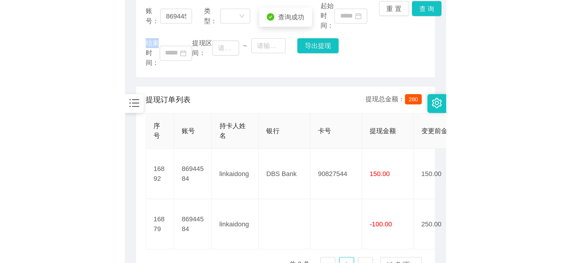
scroll to position [70, 0]
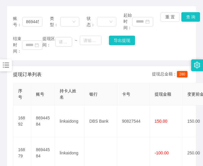
click at [9, 26] on div "账号： 86944584 类型： 状态： 起始时间： 重 置 查 询 结束时间： 提现区间： ~ 导出提现" at bounding box center [101, 33] width 189 height 54
click at [193, 20] on button "查 询" at bounding box center [191, 17] width 19 height 10
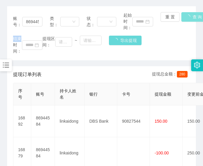
click at [193, 20] on main "关闭左侧 关闭右侧 关闭其它 刷新页面 提现列表 会员列表 会员加扣款 注单管理 首页 / 会员管理 / 提现列表 / 提现列表 账号： 86944584 类…" at bounding box center [101, 68] width 203 height 239
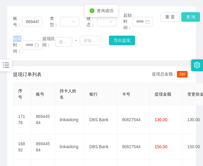
click at [193, 20] on button "查 询" at bounding box center [191, 17] width 19 height 10
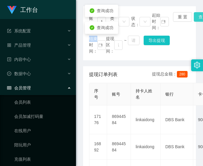
scroll to position [15, 0]
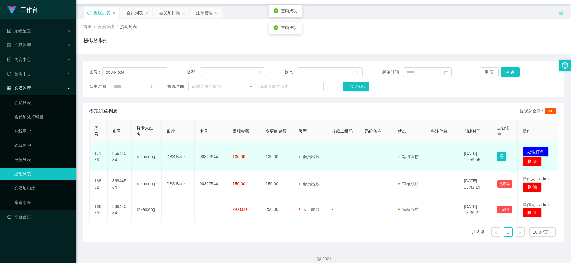
click at [203, 145] on td "90827544" at bounding box center [211, 156] width 33 height 29
click at [203, 150] on button "处理订单" at bounding box center [536, 152] width 26 height 10
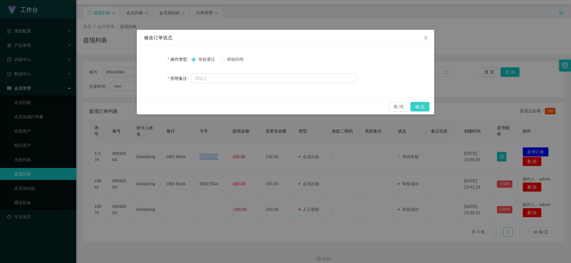
click at [203, 106] on button "确 定" at bounding box center [420, 107] width 19 height 10
